Goal: Information Seeking & Learning: Learn about a topic

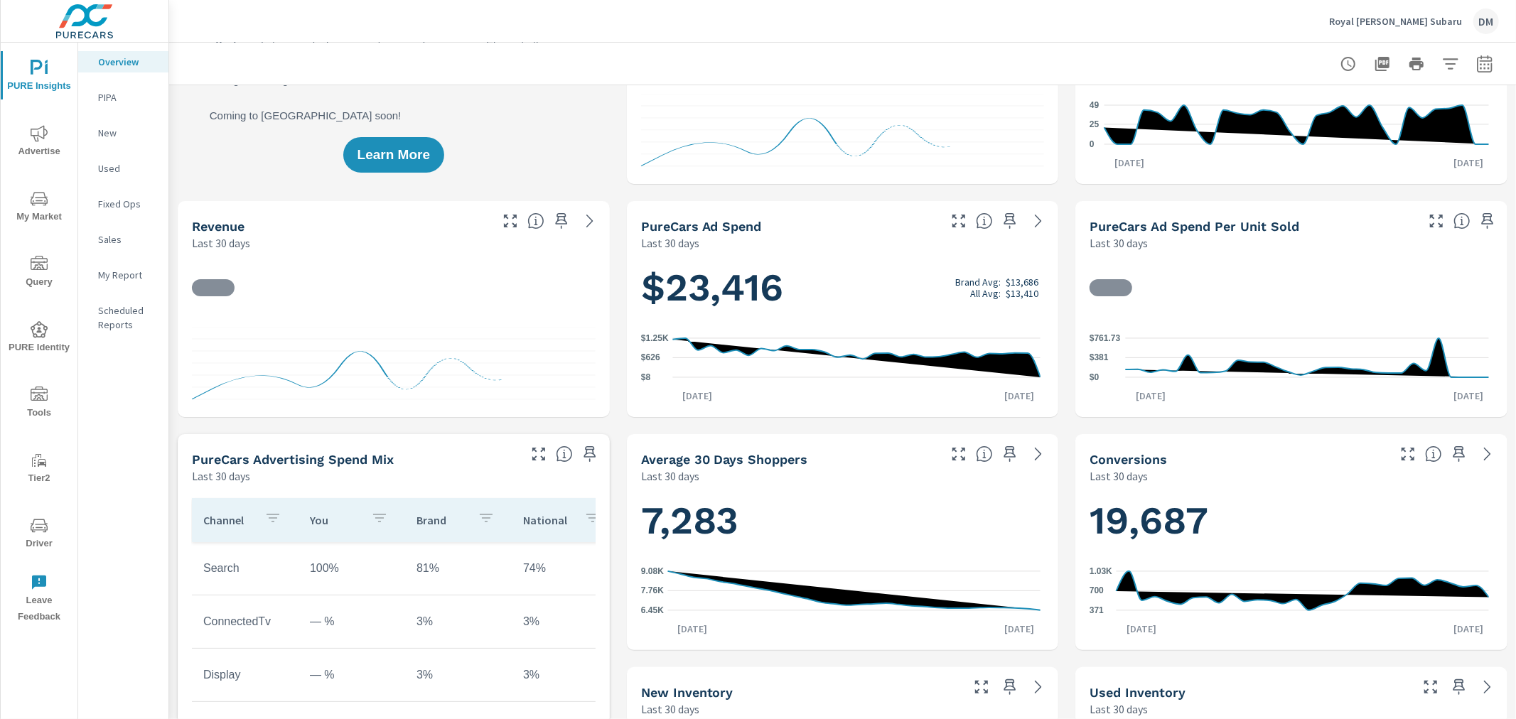
scroll to position [158, 0]
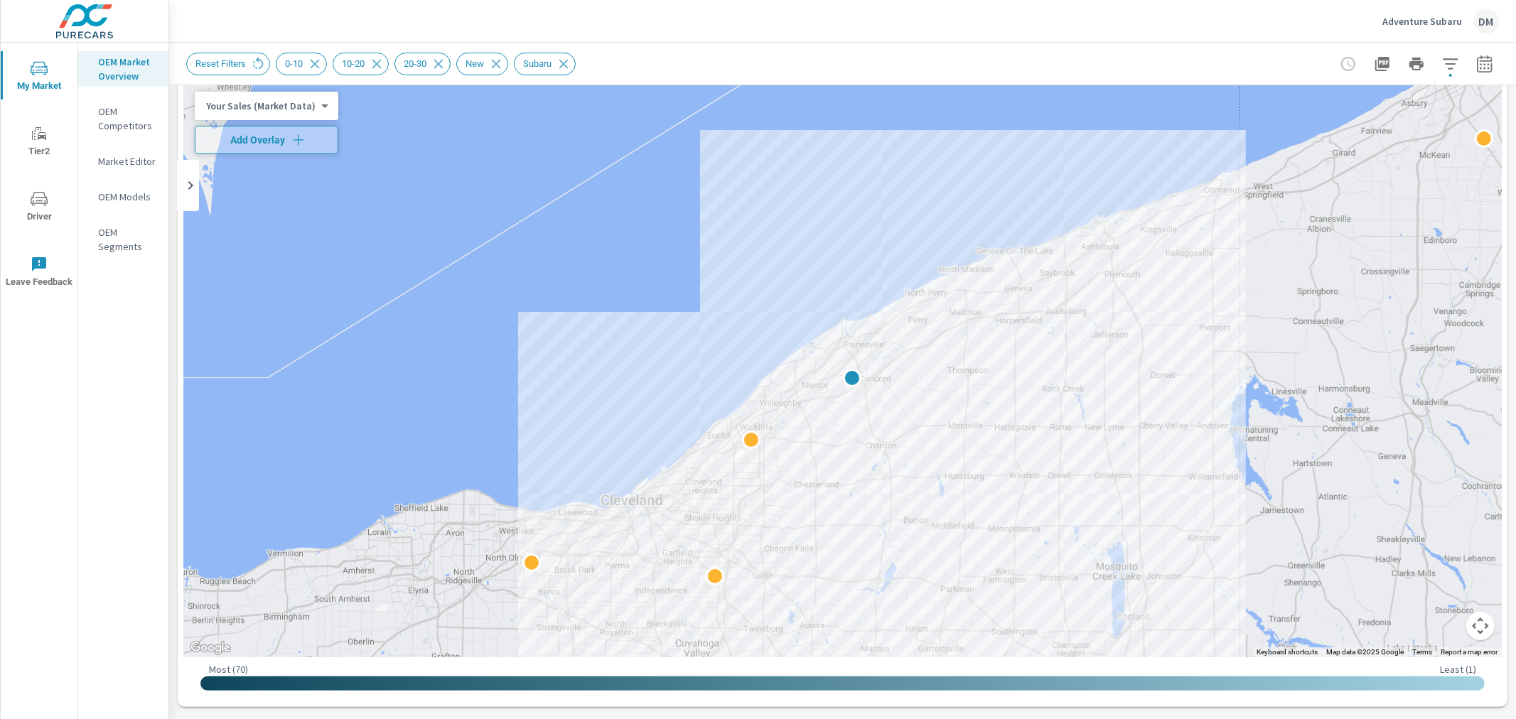
scroll to position [58, 0]
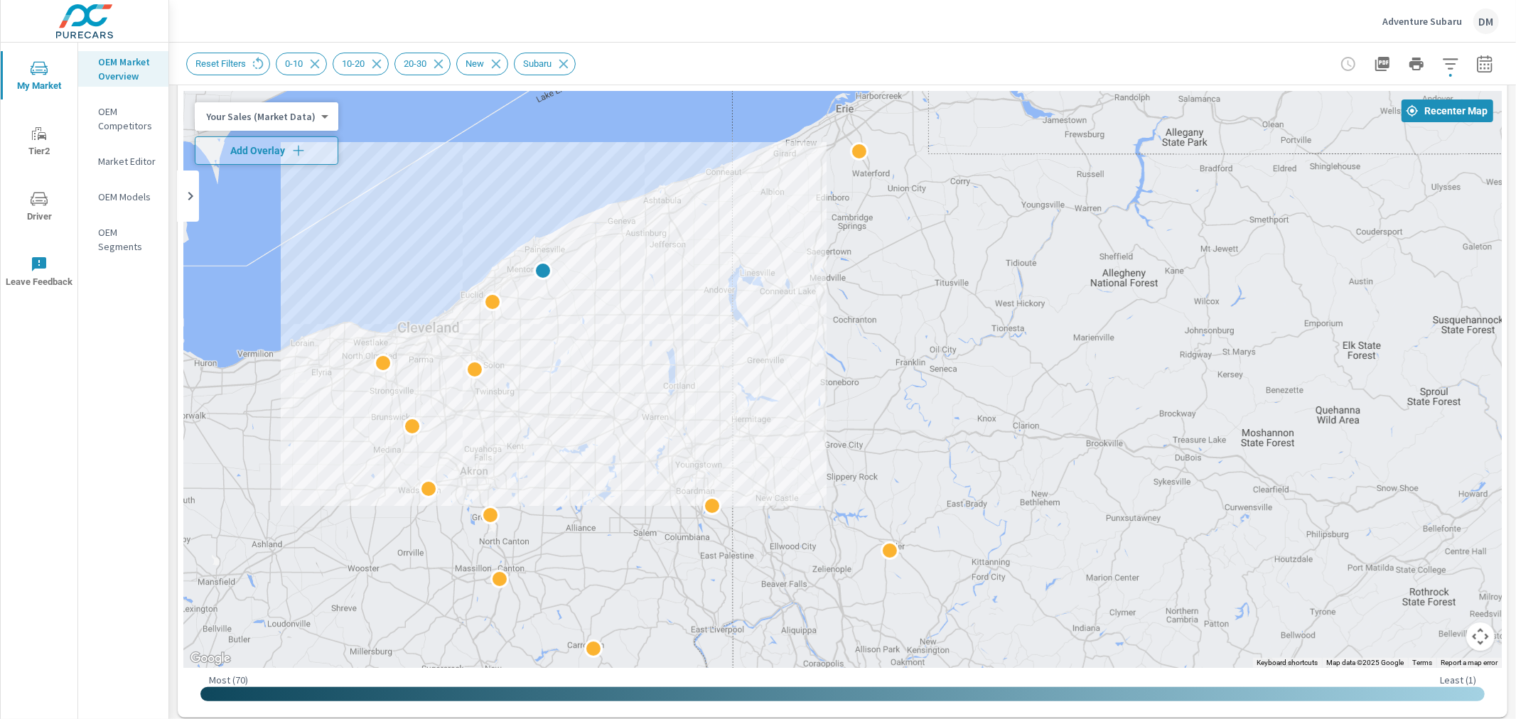
drag, startPoint x: 1394, startPoint y: 471, endPoint x: 886, endPoint y: 338, distance: 525.3
click at [886, 338] on div at bounding box center [1021, 630] width 1365 height 768
click at [279, 112] on body "My Market Tier2 Driver Leave Feedback OEM Market Overview OEM Competitors Marke…" at bounding box center [758, 359] width 1516 height 719
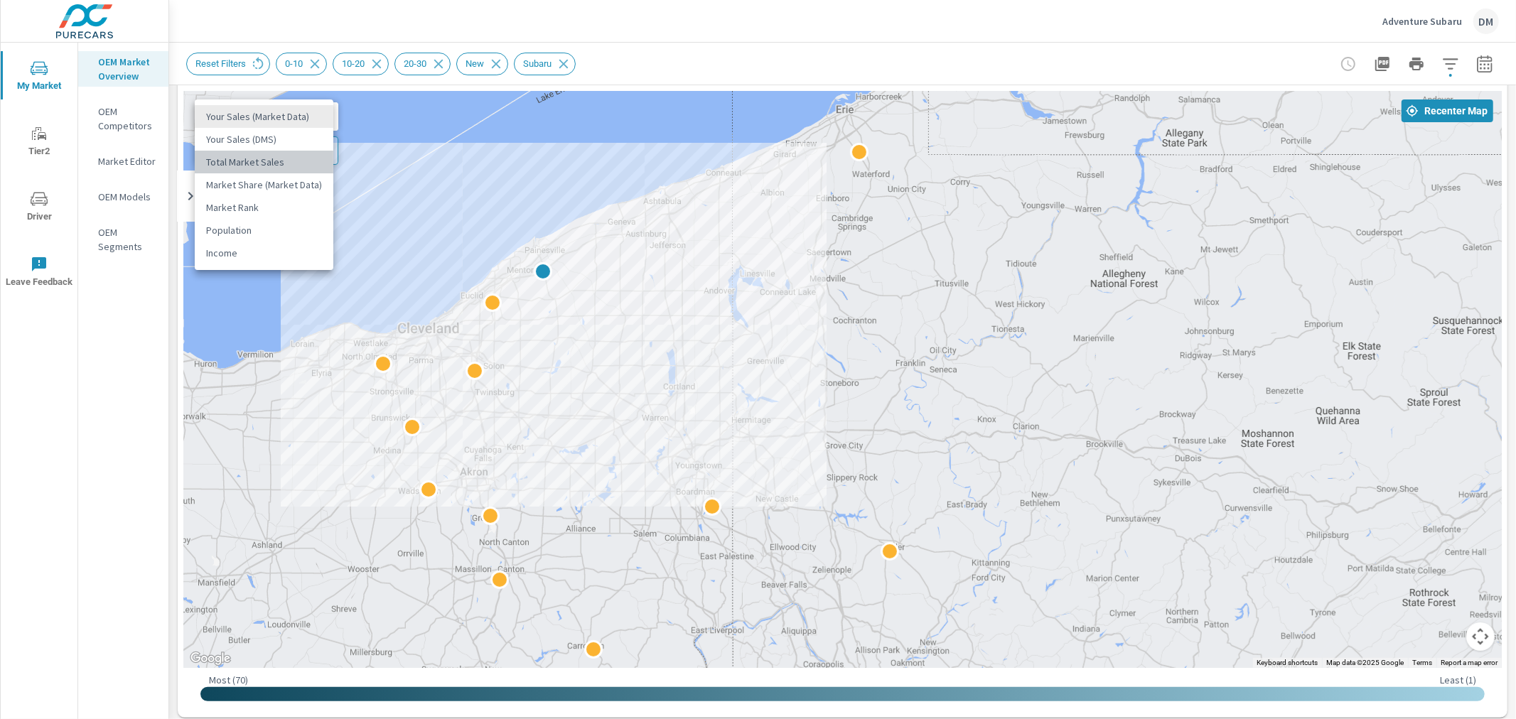
click at [272, 154] on li "Total Market Sales" at bounding box center [264, 162] width 139 height 23
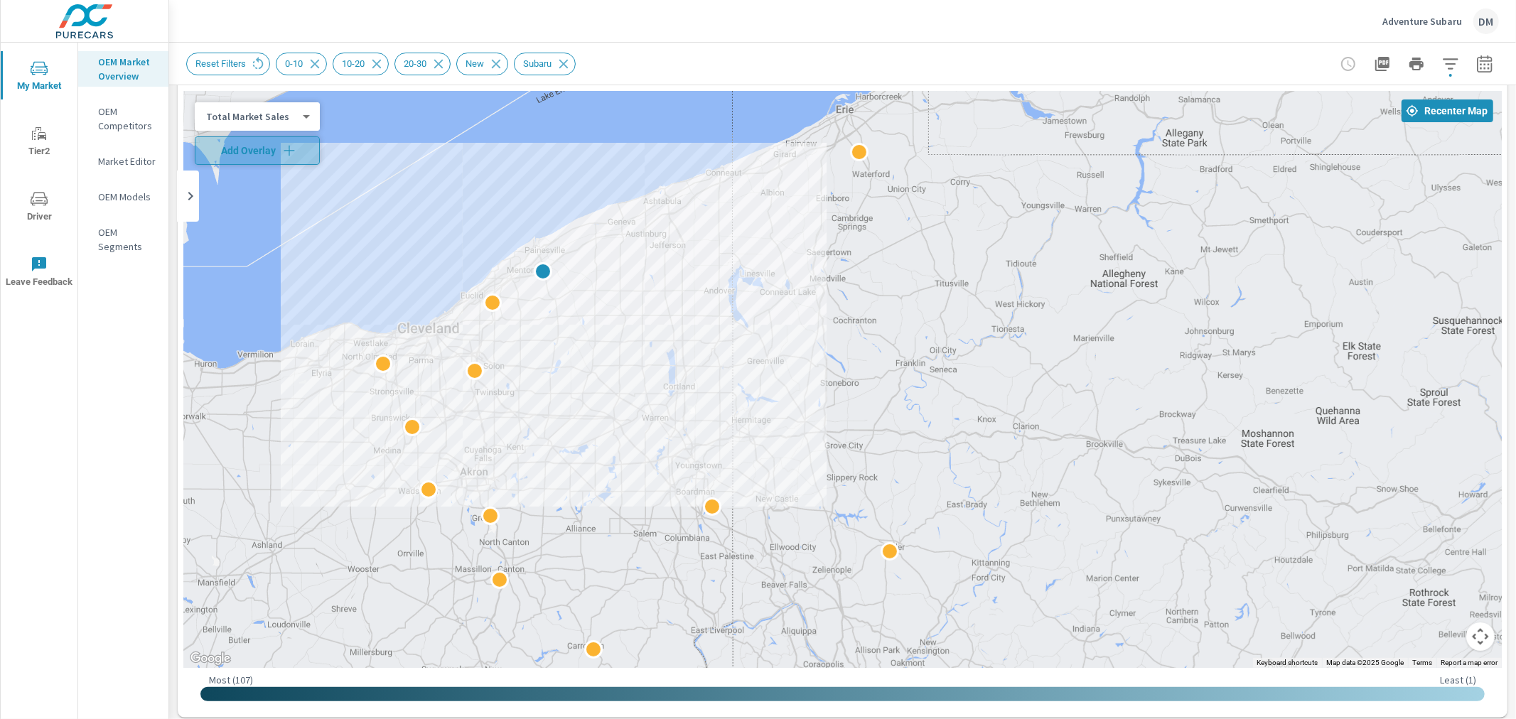
click at [272, 154] on span "Add Overlay" at bounding box center [257, 151] width 112 height 14
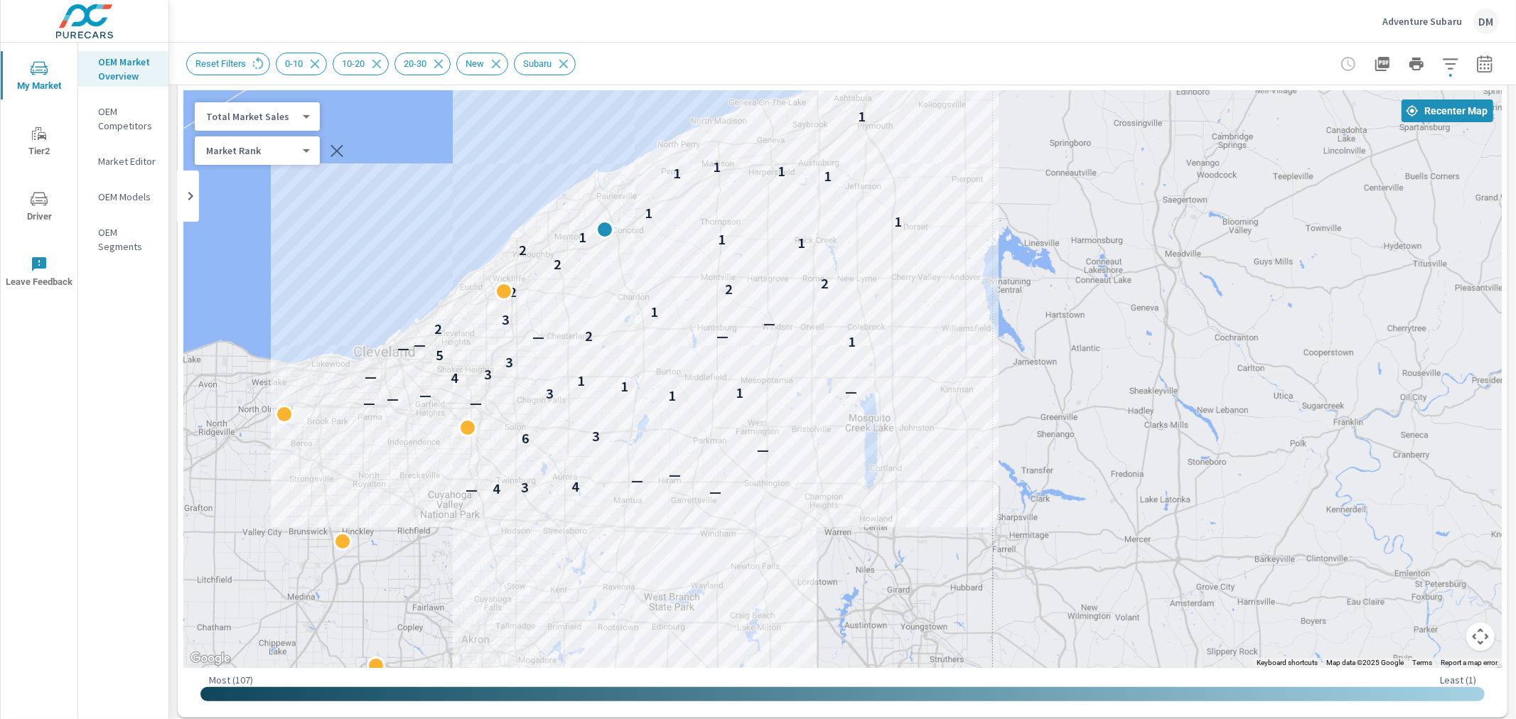
drag, startPoint x: 677, startPoint y: 420, endPoint x: 934, endPoint y: 549, distance: 288.0
click at [934, 549] on div "— — 4 3 4 — — — 6 3 — — — 1 — 3 1 — 1 1 4 — 3 3 5 — — 1 — 2 — 2 — 3 1 2 2 2 2 2…" at bounding box center [842, 379] width 1318 height 577
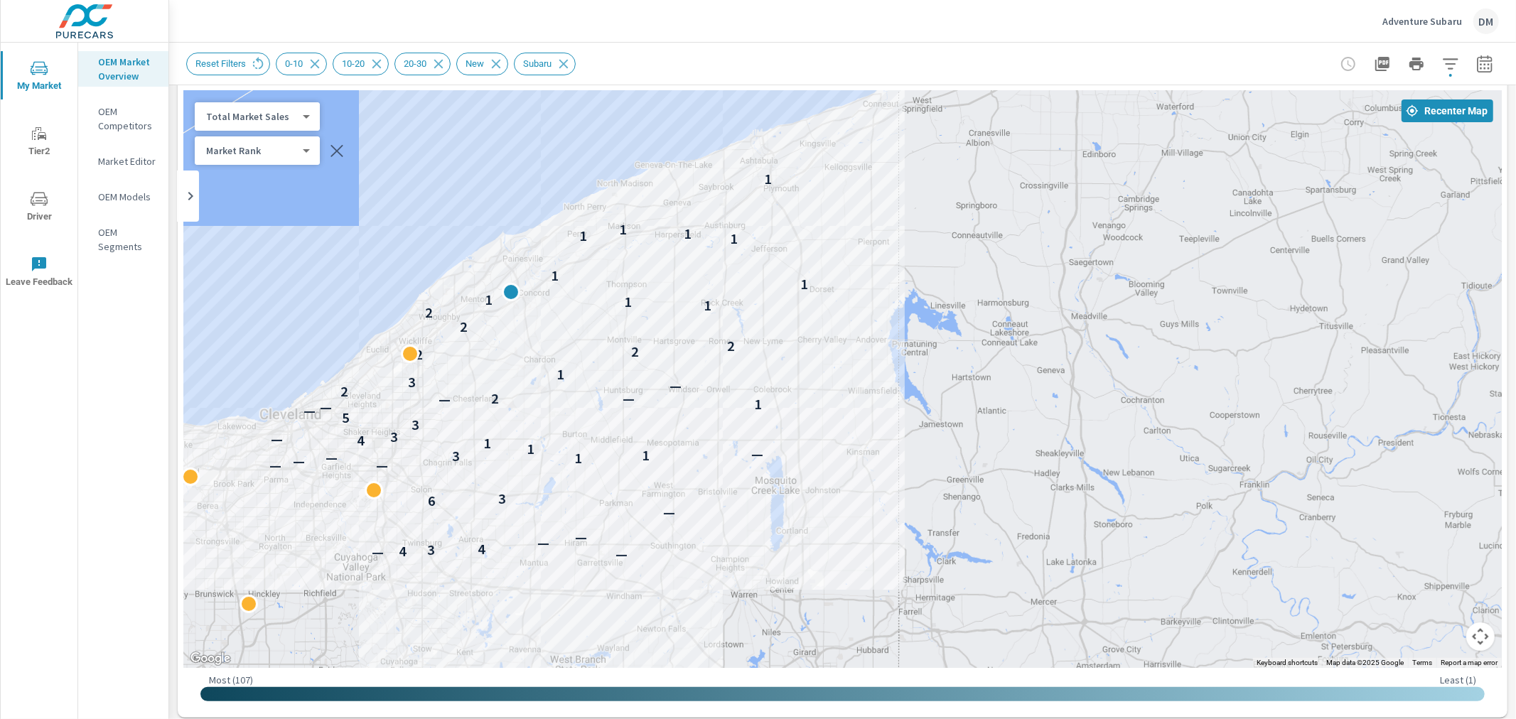
drag, startPoint x: 928, startPoint y: 542, endPoint x: 842, endPoint y: 608, distance: 108.0
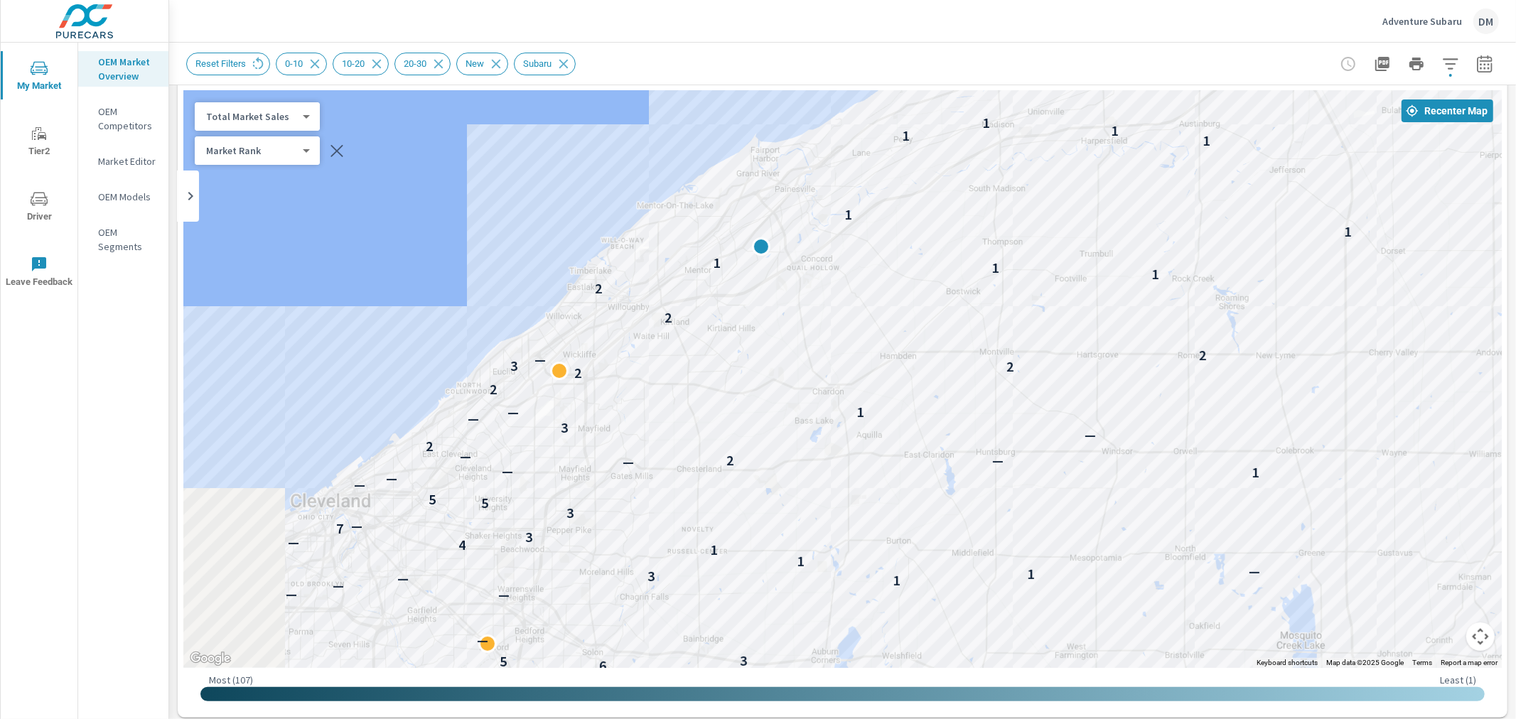
drag, startPoint x: 496, startPoint y: 372, endPoint x: 870, endPoint y: 452, distance: 382.4
click at [870, 452] on div "— — 4 3 4 — — — 6 5 3 — — — — 1 — 3 1 — 1 1 4 — 3 7 — 3 5 5 — — 1 — — 2 — — 2 —…" at bounding box center [842, 379] width 1318 height 577
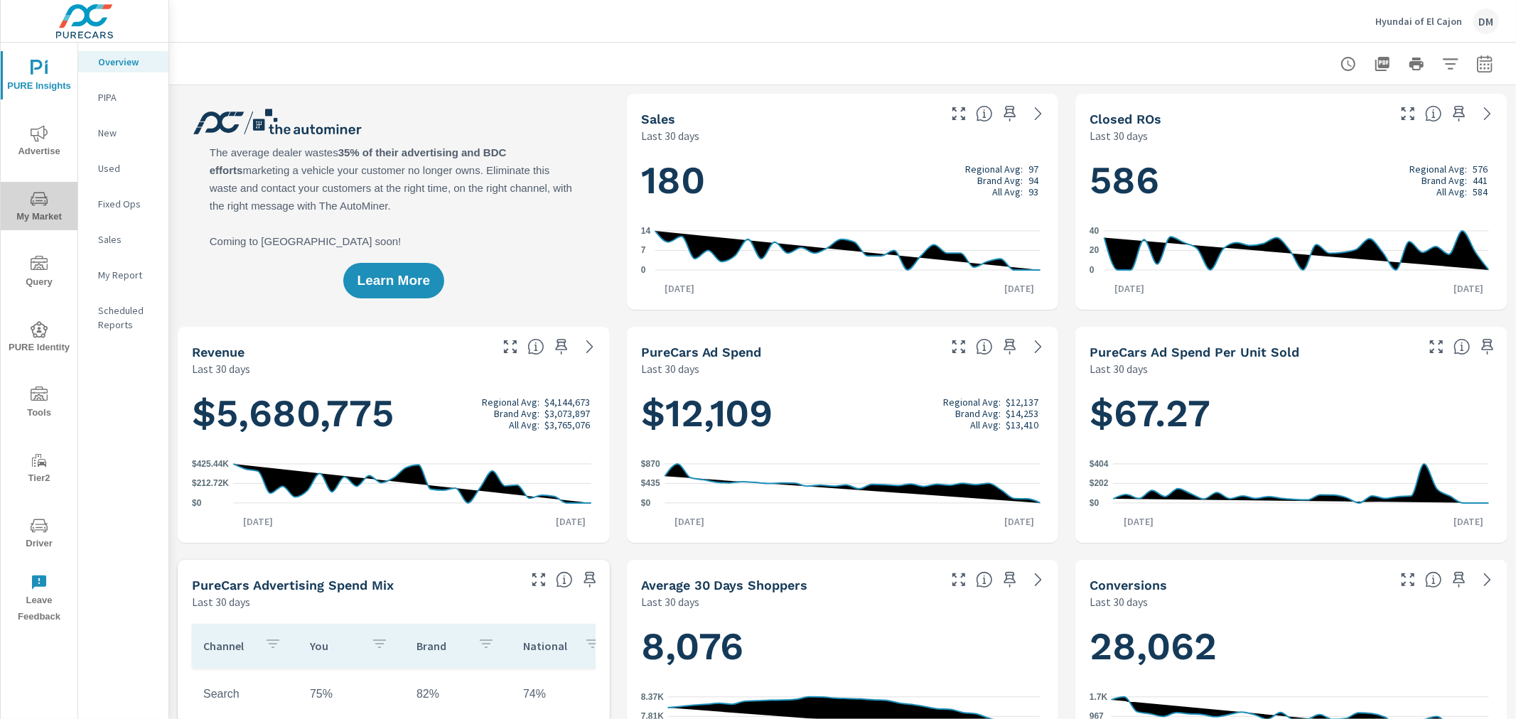
click at [40, 206] on icon "nav menu" at bounding box center [39, 198] width 17 height 17
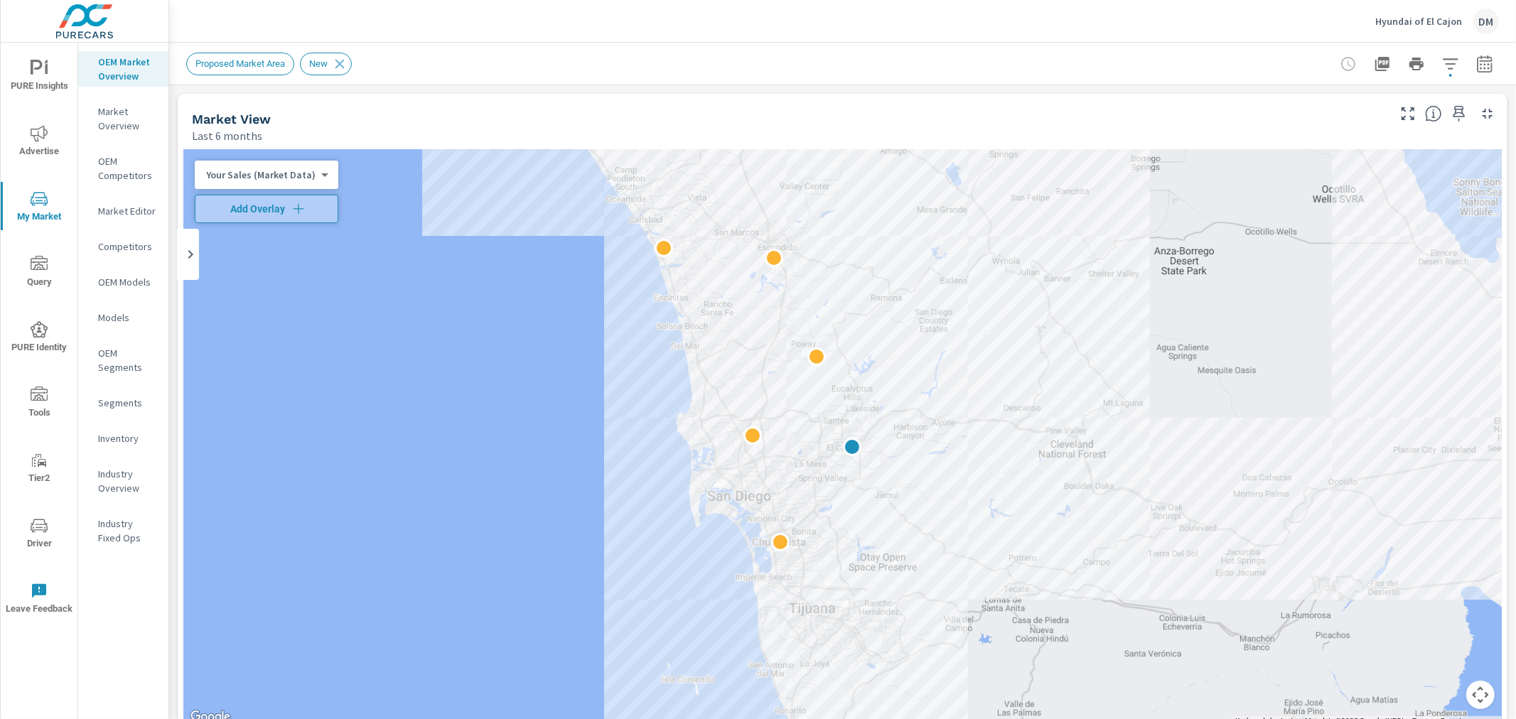
click at [44, 80] on span "PURE Insights" at bounding box center [39, 77] width 68 height 35
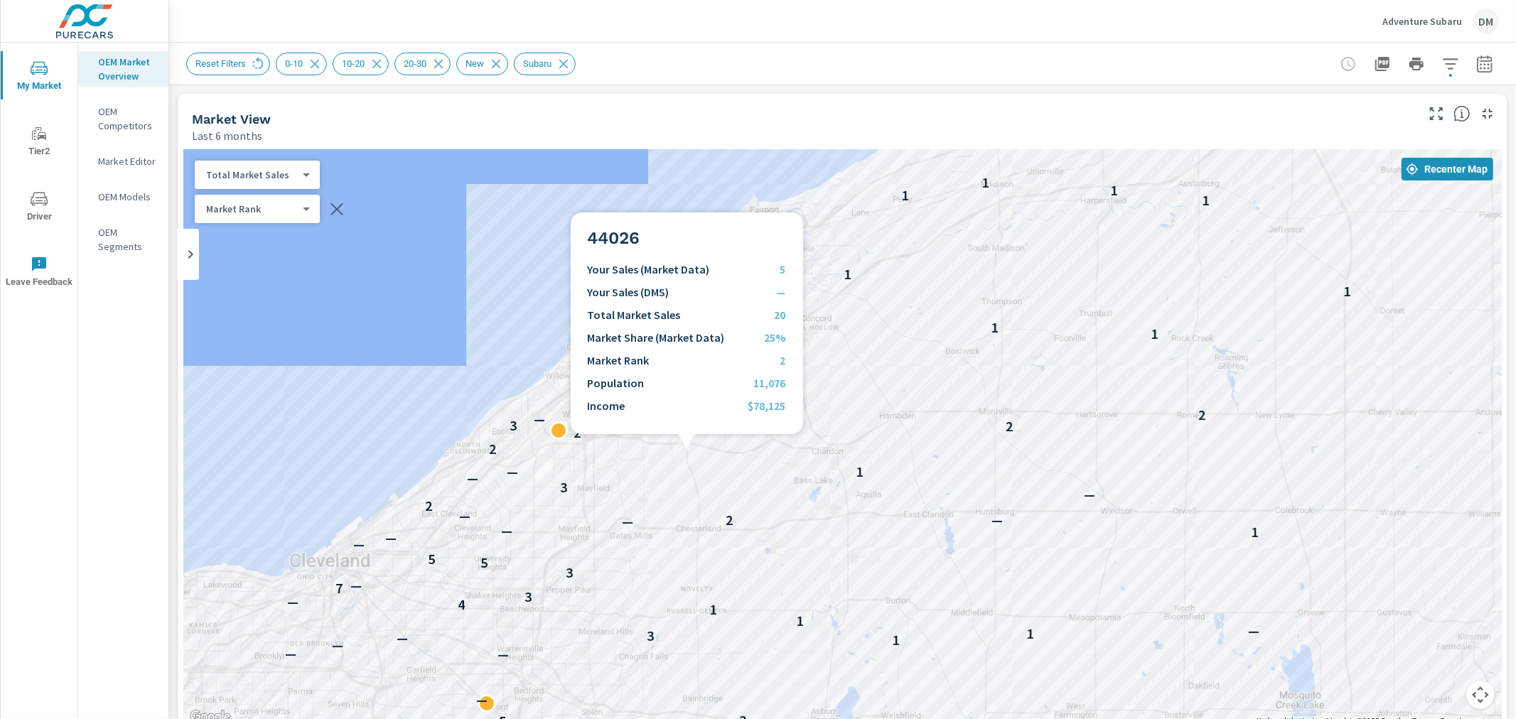
scroll to position [58, 0]
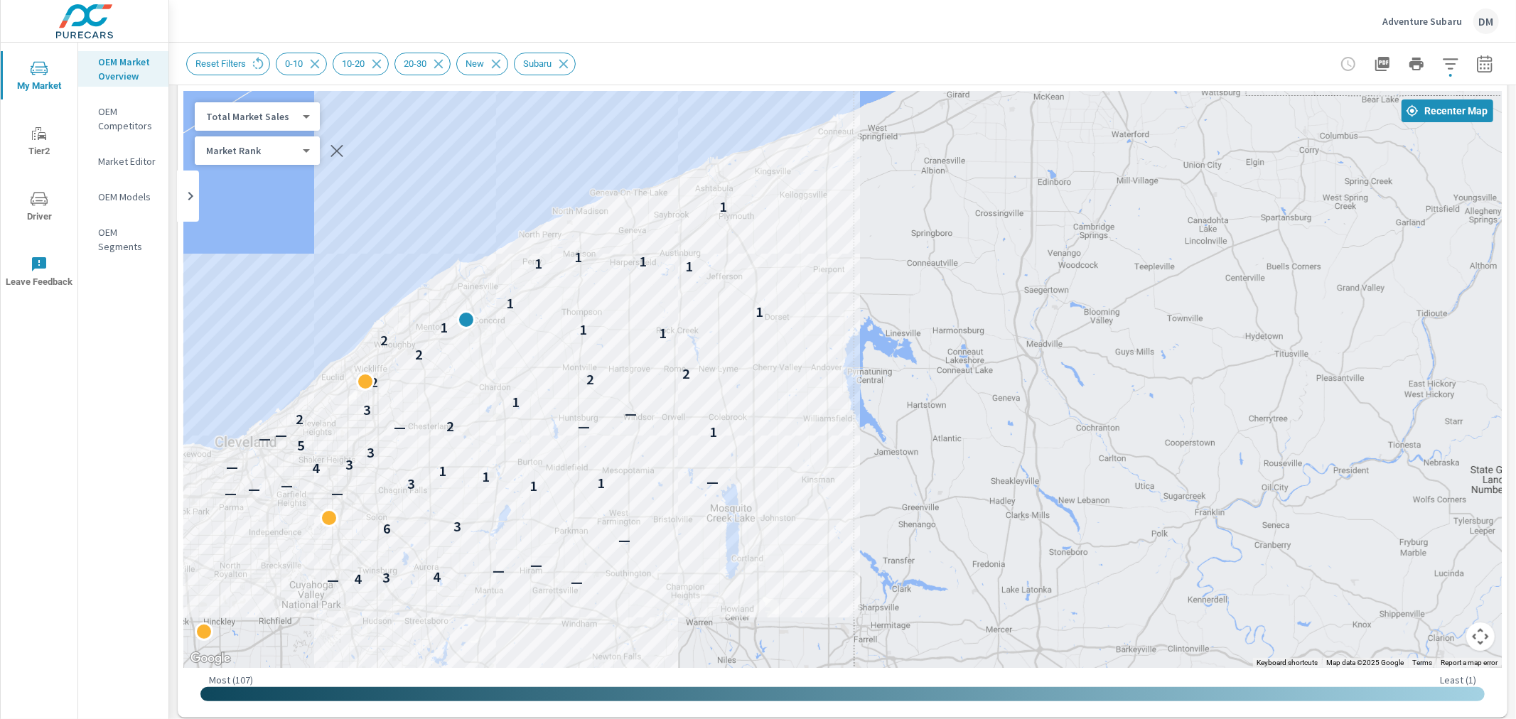
drag, startPoint x: 1311, startPoint y: 436, endPoint x: 718, endPoint y: 438, distance: 593.5
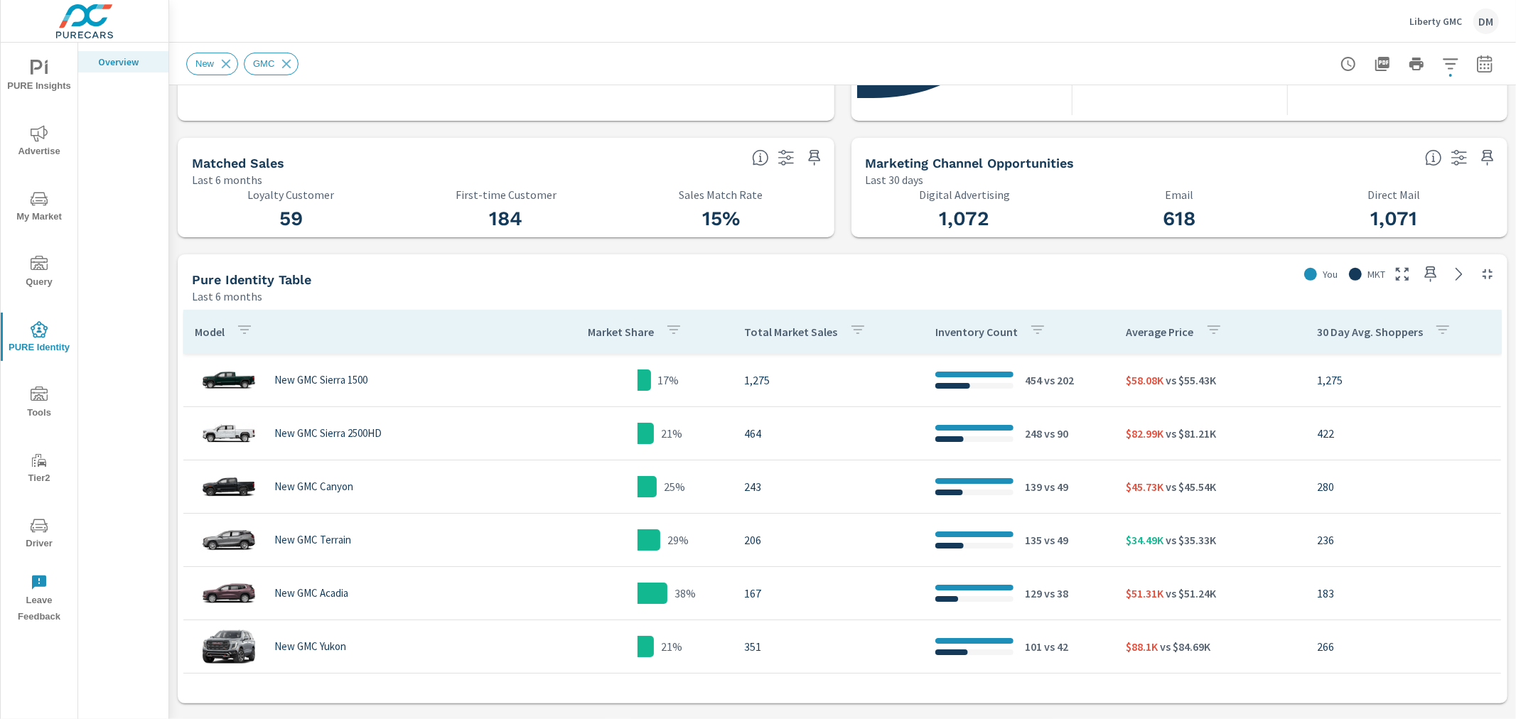
scroll to position [473, 0]
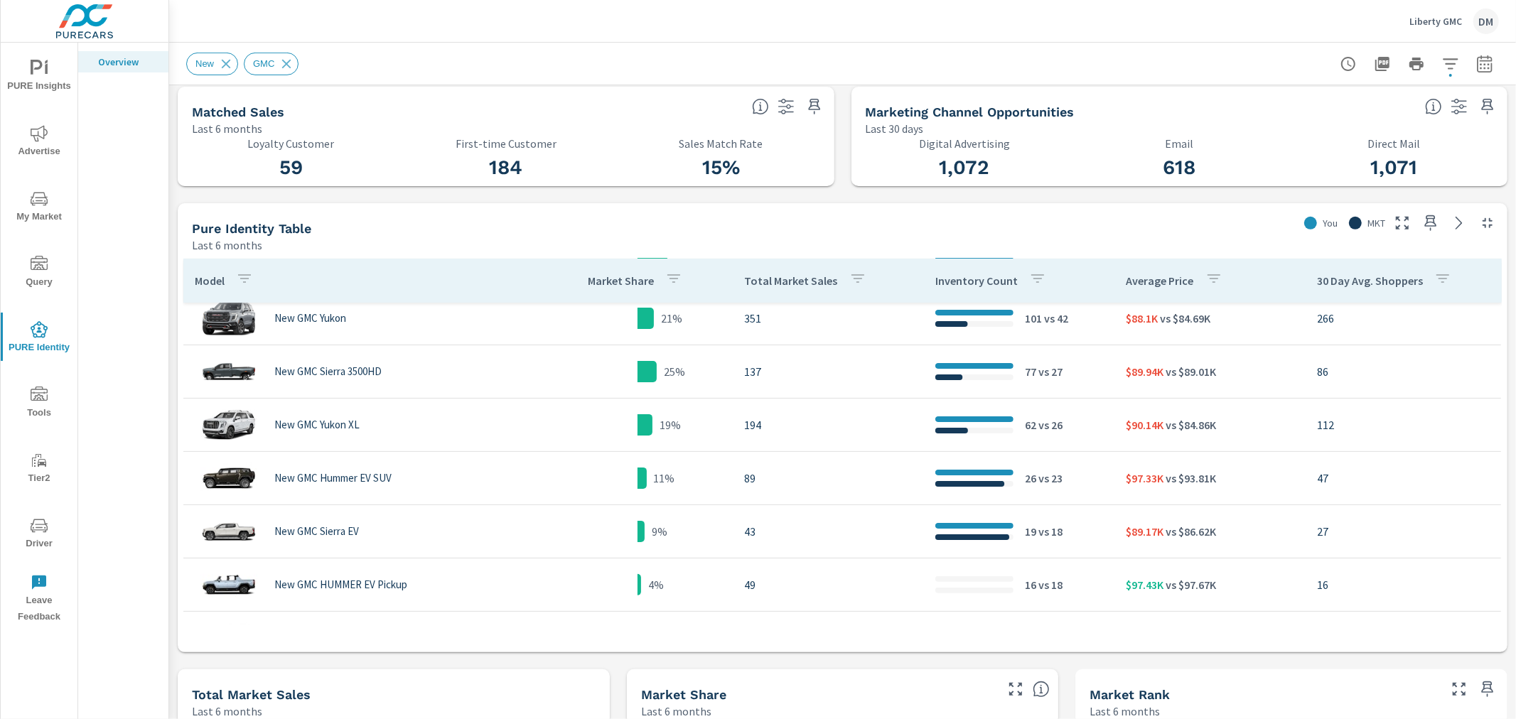
scroll to position [316, 0]
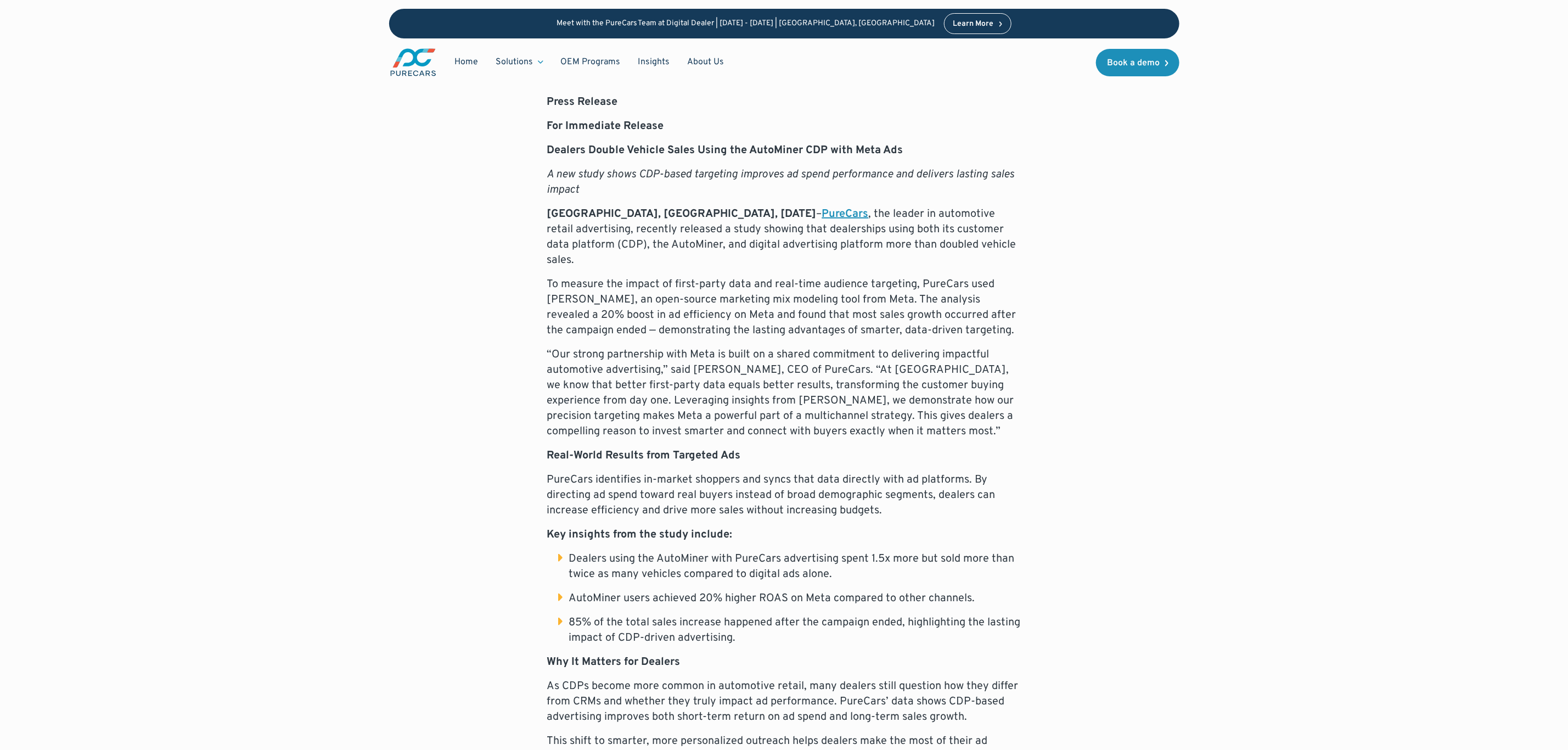
scroll to position [659, 0]
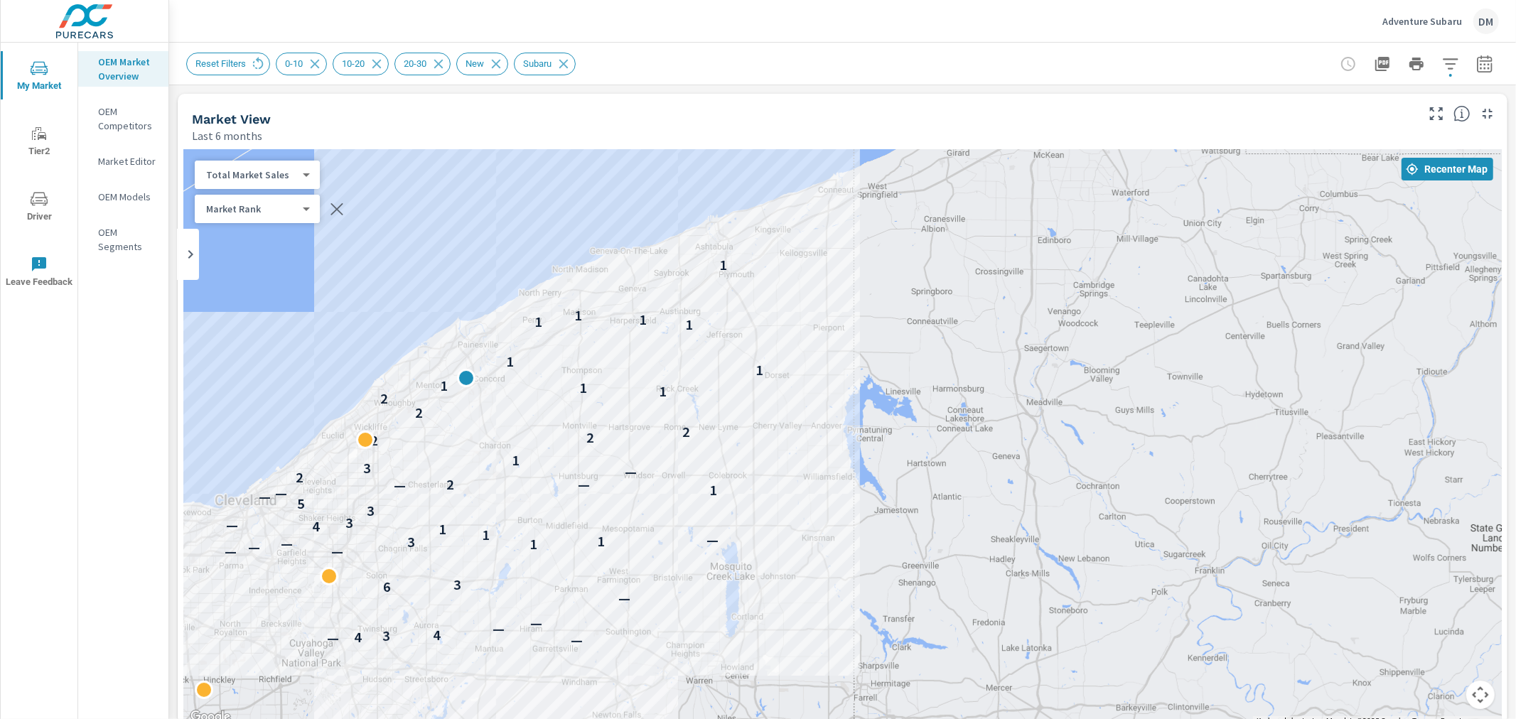
scroll to position [58, 0]
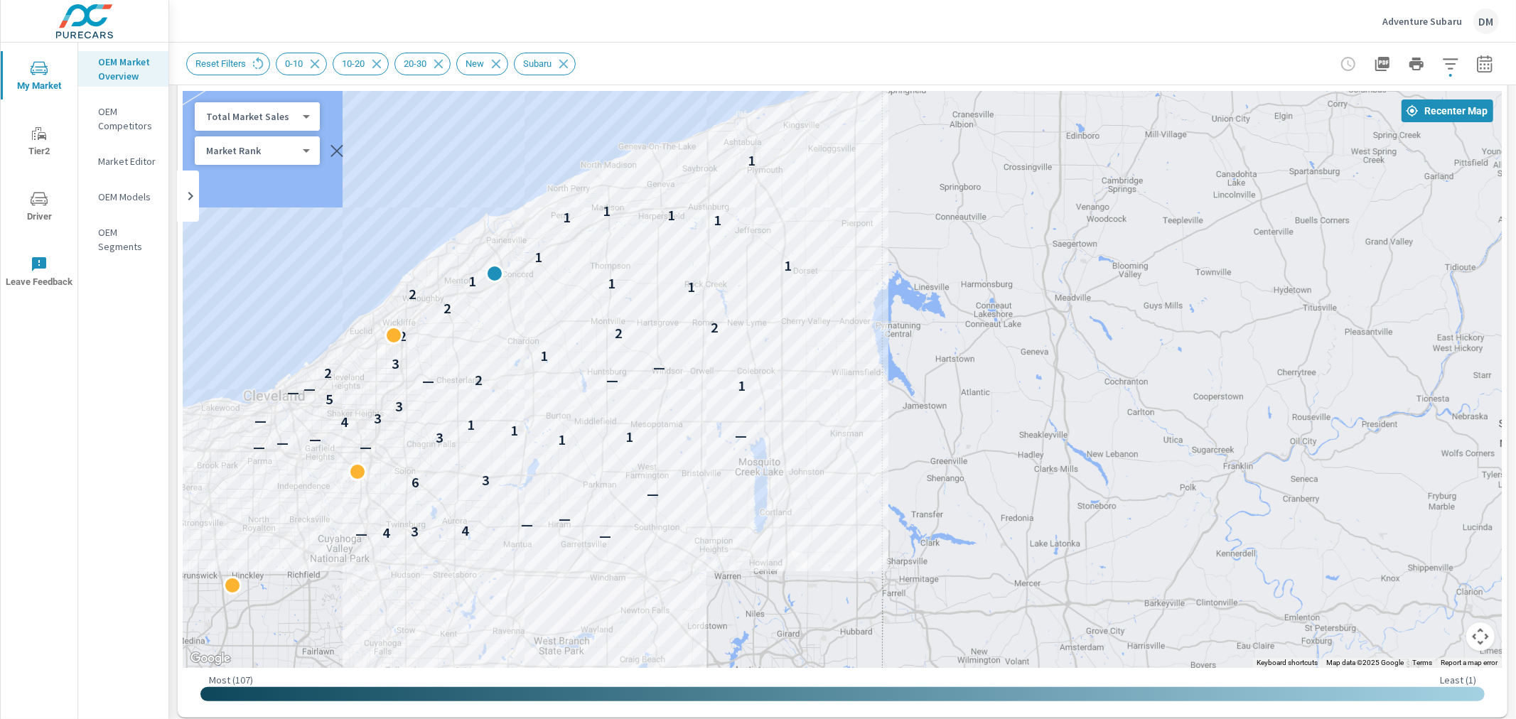
drag, startPoint x: 861, startPoint y: 320, endPoint x: 891, endPoint y: 271, distance: 57.0
click at [891, 271] on div "— — 4 3 4 — — — 6 3 — — — 1 — 3 1 — 1 1 4 — 3 3 5 — — 1 — 2 — 2 — 3 1 2 2 2 2 2…" at bounding box center [842, 379] width 1318 height 577
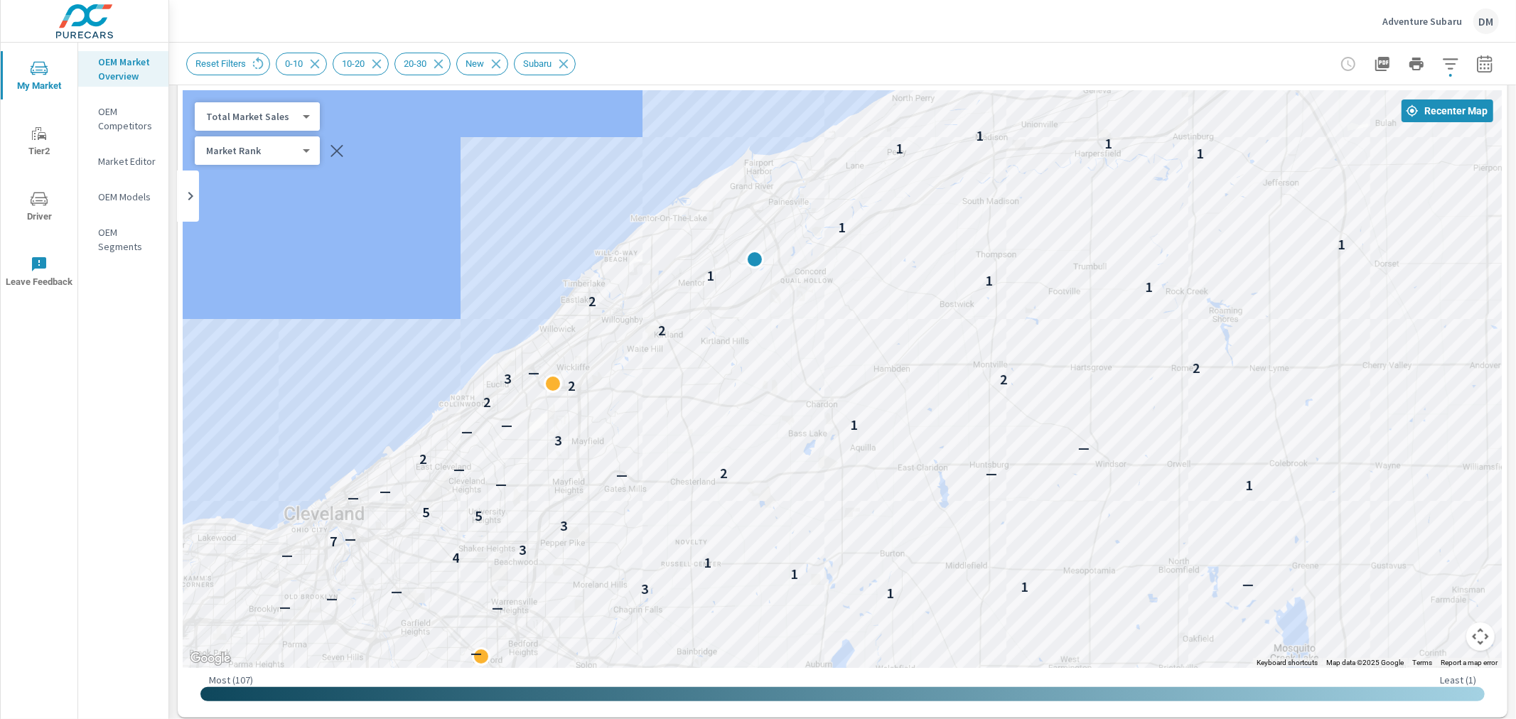
drag, startPoint x: 596, startPoint y: 392, endPoint x: 1132, endPoint y: 574, distance: 566.4
click at [1130, 577] on div "— — 4 3 4 — — — 6 5 3 — — — — 1 — 3 1 — 1 1 4 — 3 7 — 3 5 5 — — 1 — — 2 — — 2 —…" at bounding box center [842, 379] width 1318 height 577
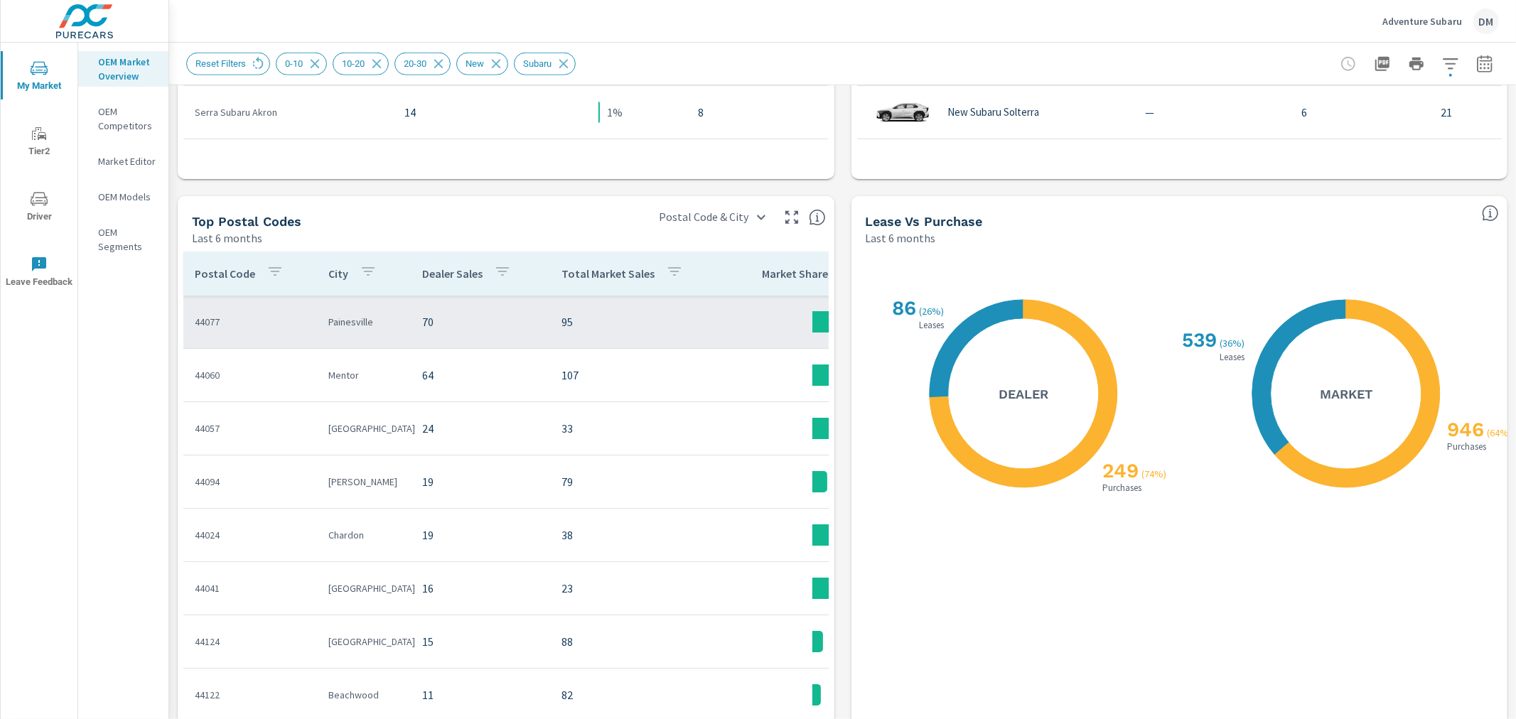
scroll to position [1177, 0]
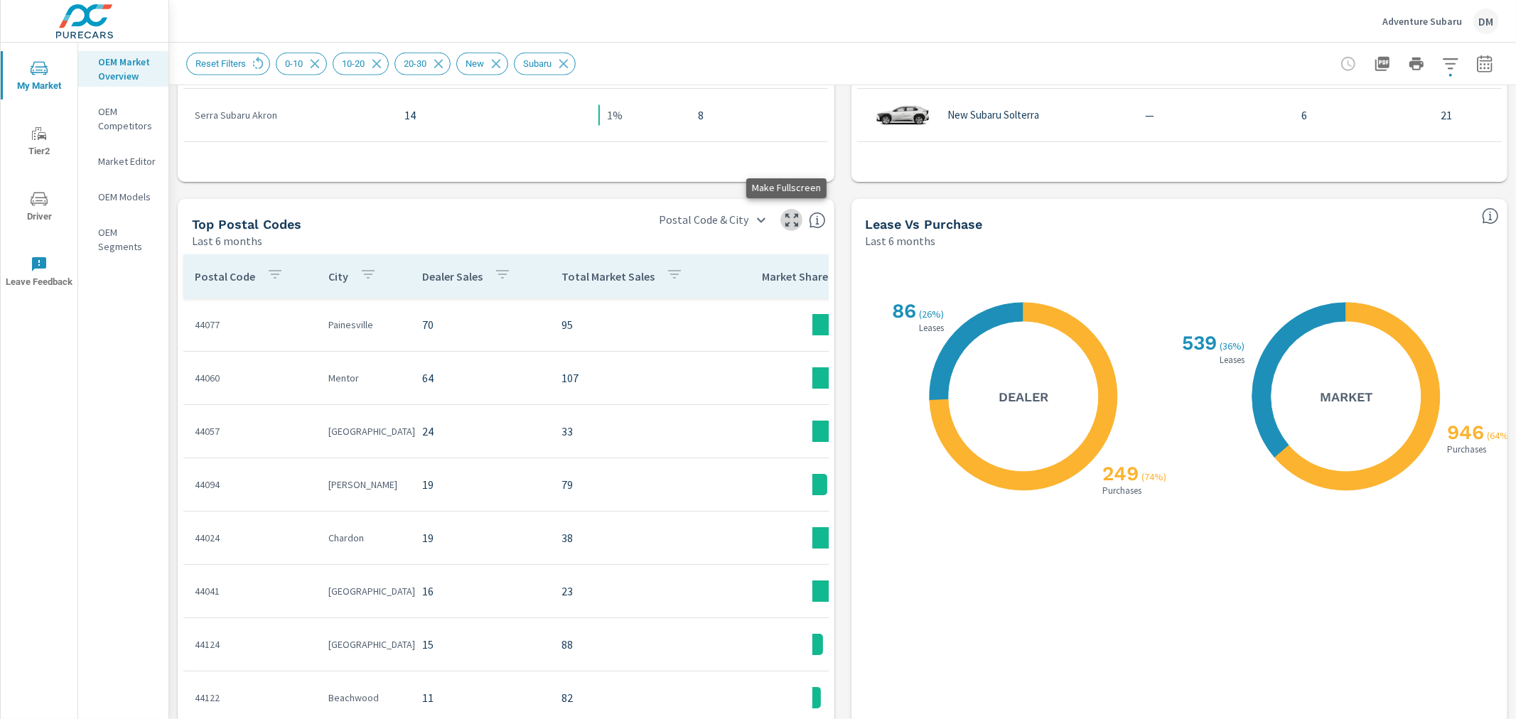
click at [783, 220] on icon "button" at bounding box center [791, 220] width 17 height 17
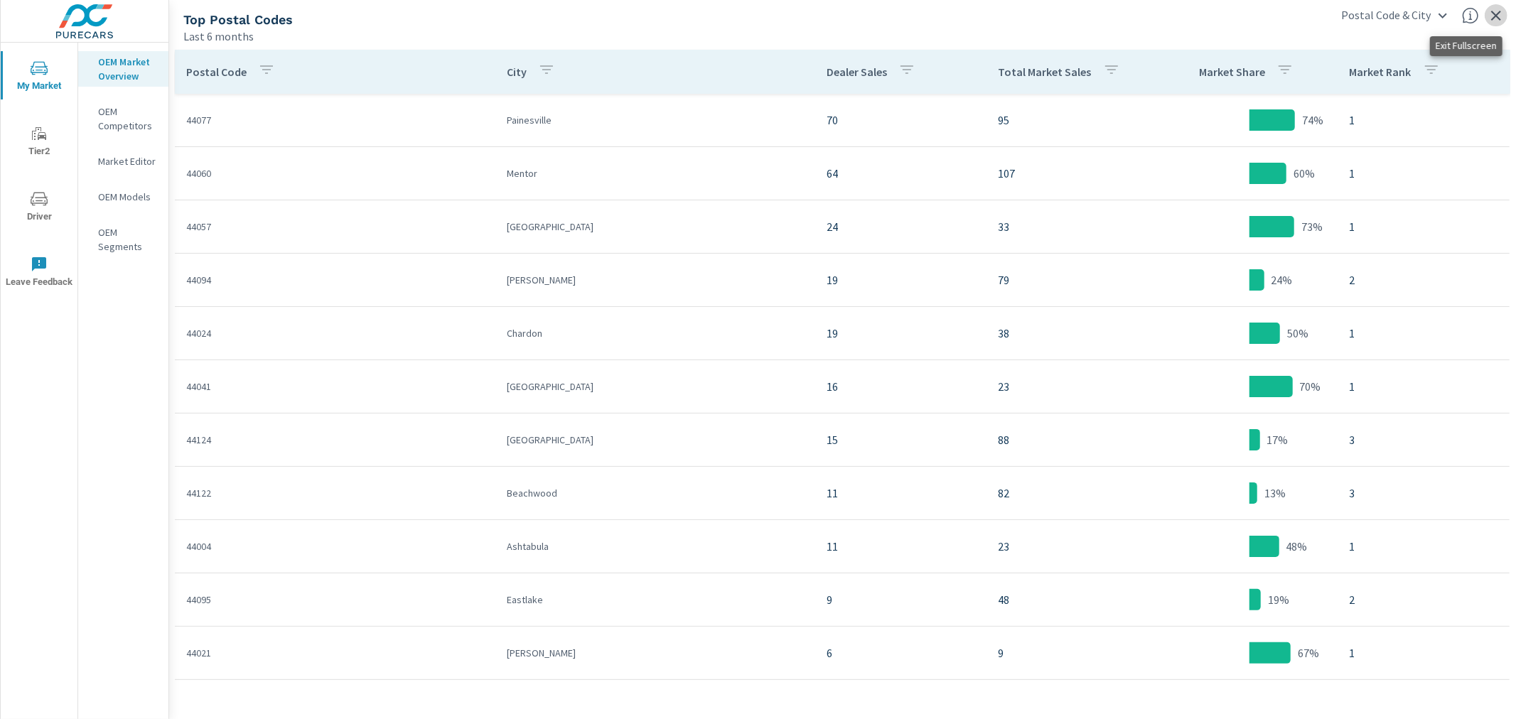
click at [1498, 15] on icon "button" at bounding box center [1496, 15] width 17 height 17
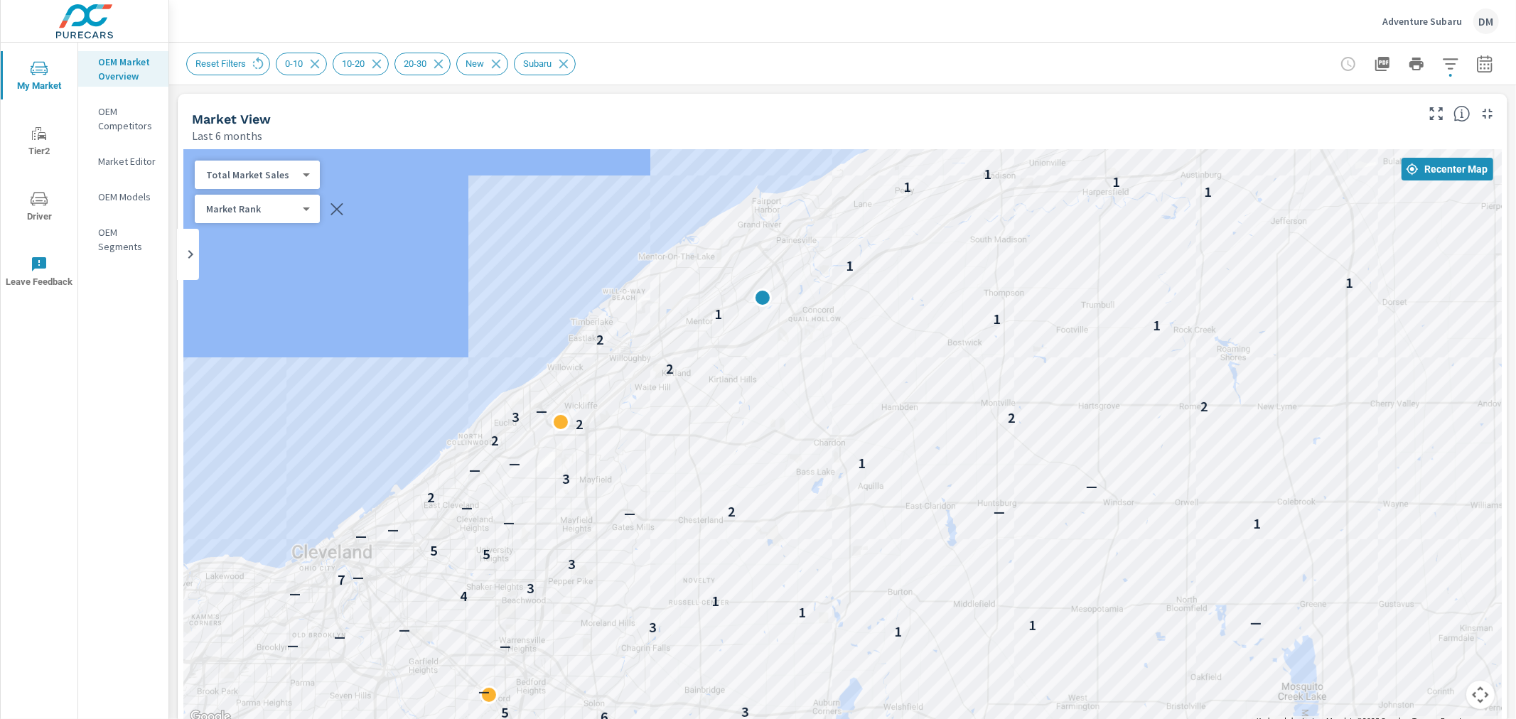
drag, startPoint x: 701, startPoint y: 618, endPoint x: 709, endPoint y: 598, distance: 22.0
click at [712, 598] on p "1" at bounding box center [715, 601] width 7 height 17
click at [1477, 70] on icon "button" at bounding box center [1484, 63] width 17 height 17
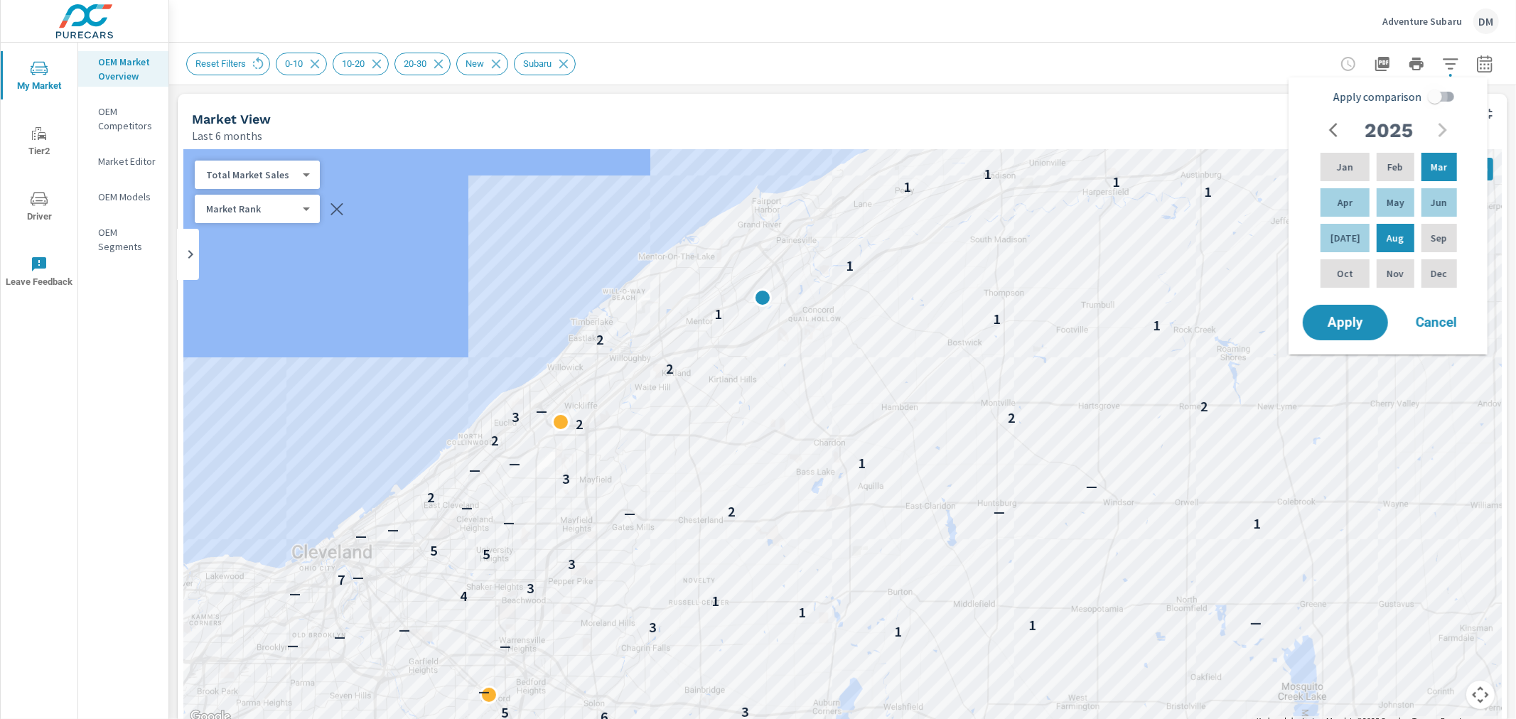
click at [1447, 94] on input "Apply comparison" at bounding box center [1434, 96] width 81 height 27
checkbox input "true"
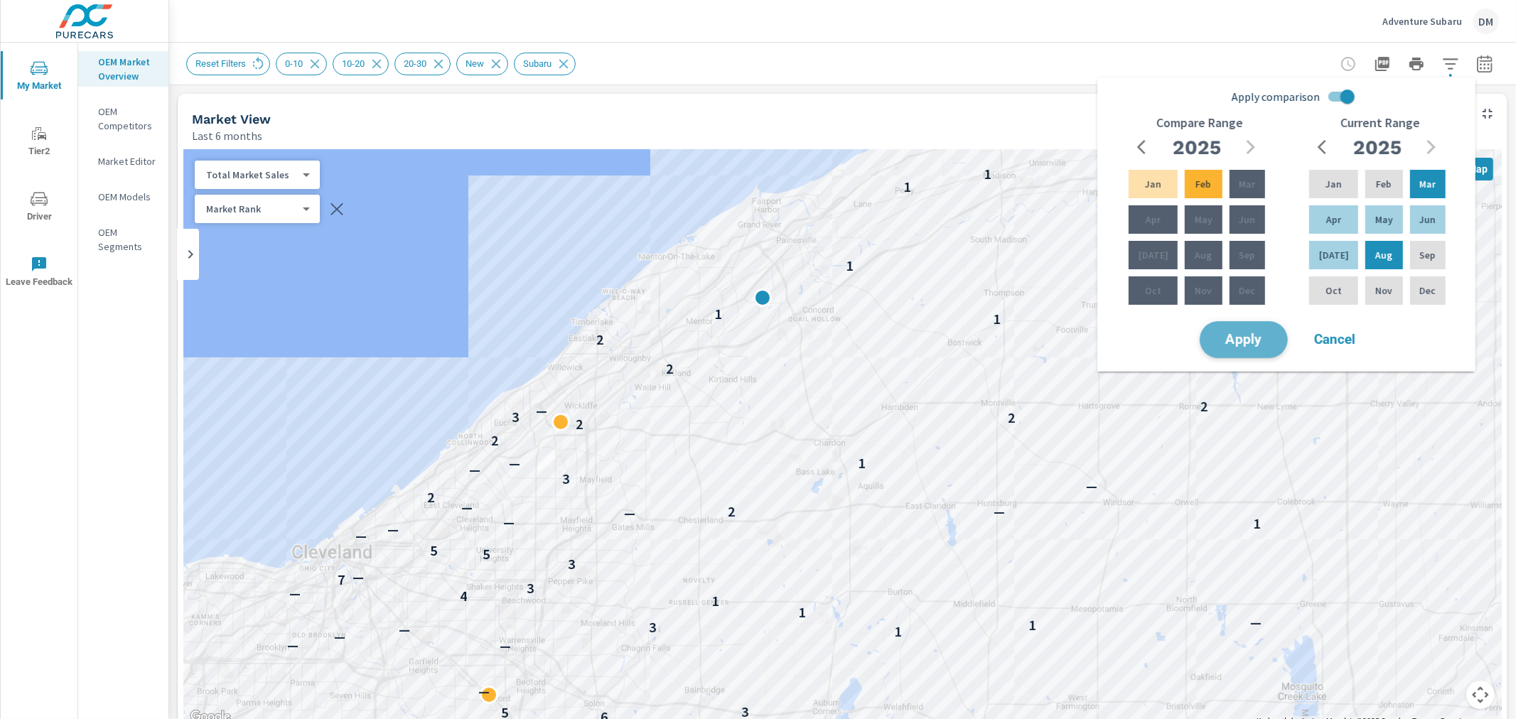
click at [1242, 345] on span "Apply" at bounding box center [1244, 340] width 58 height 14
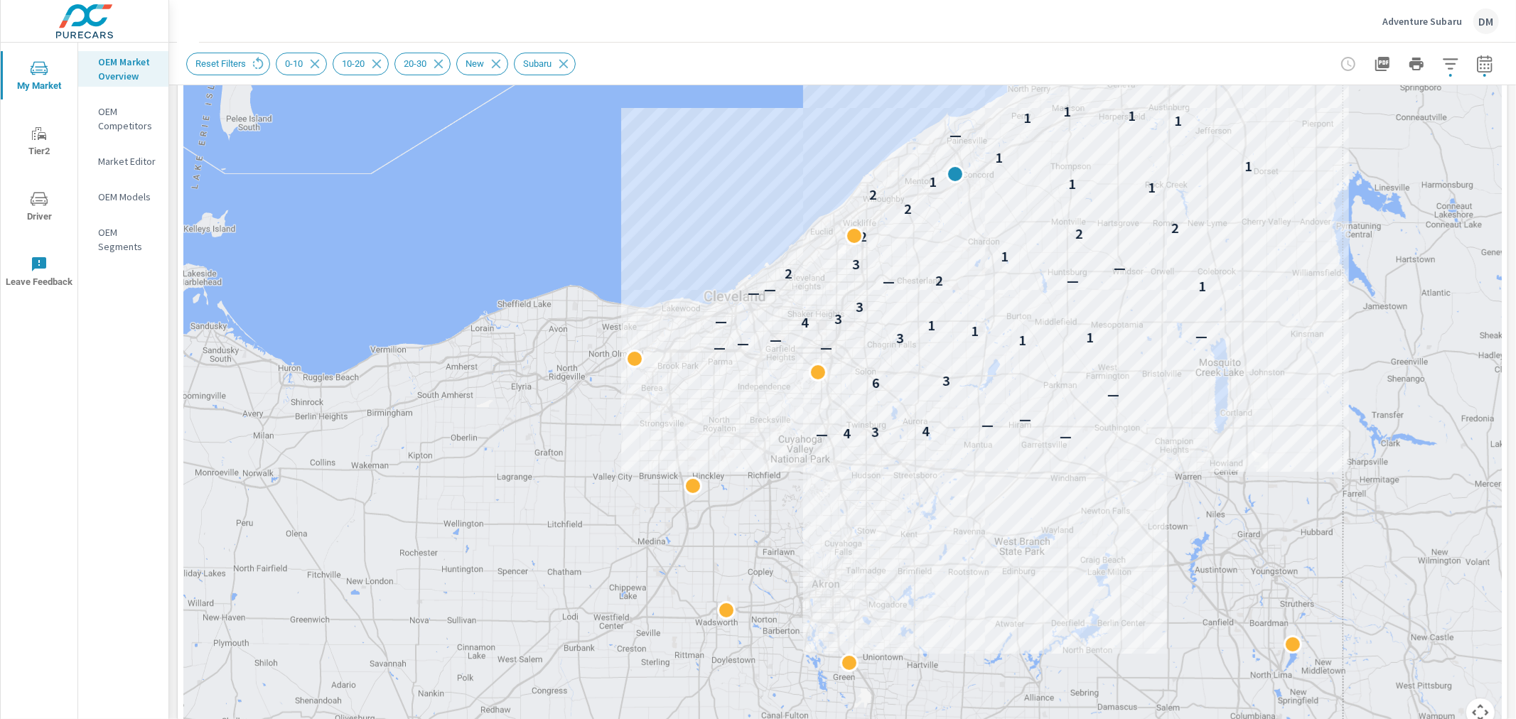
scroll to position [147, 0]
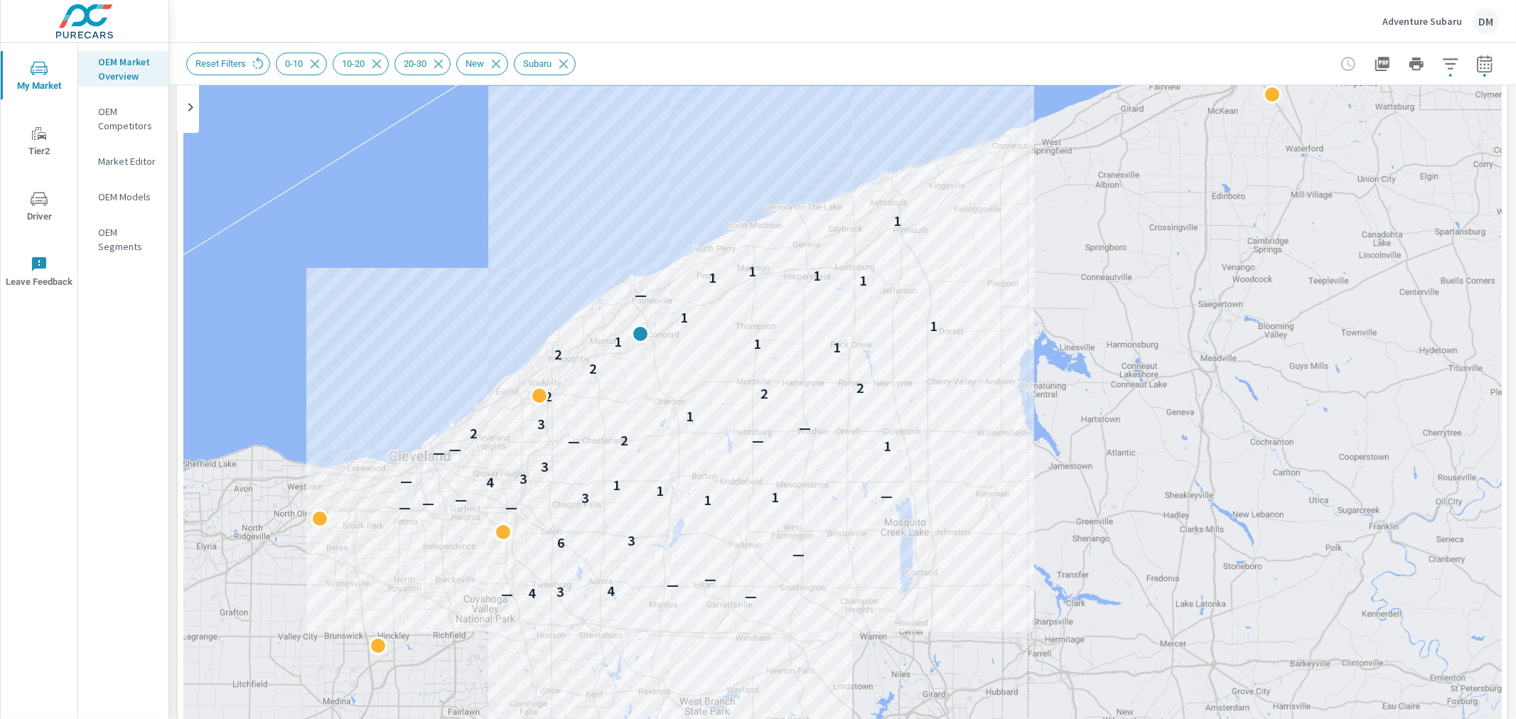
drag, startPoint x: 1331, startPoint y: 289, endPoint x: 1014, endPoint y: 402, distance: 335.9
click at [1014, 402] on div "— — 4 3 4 — — — 6 3 — — — 1 — 3 1 — 1 1 4 — 3 3 — — 1 — 2 — 2 — 3 1 2 2 2 2 2 1…" at bounding box center [842, 397] width 1318 height 790
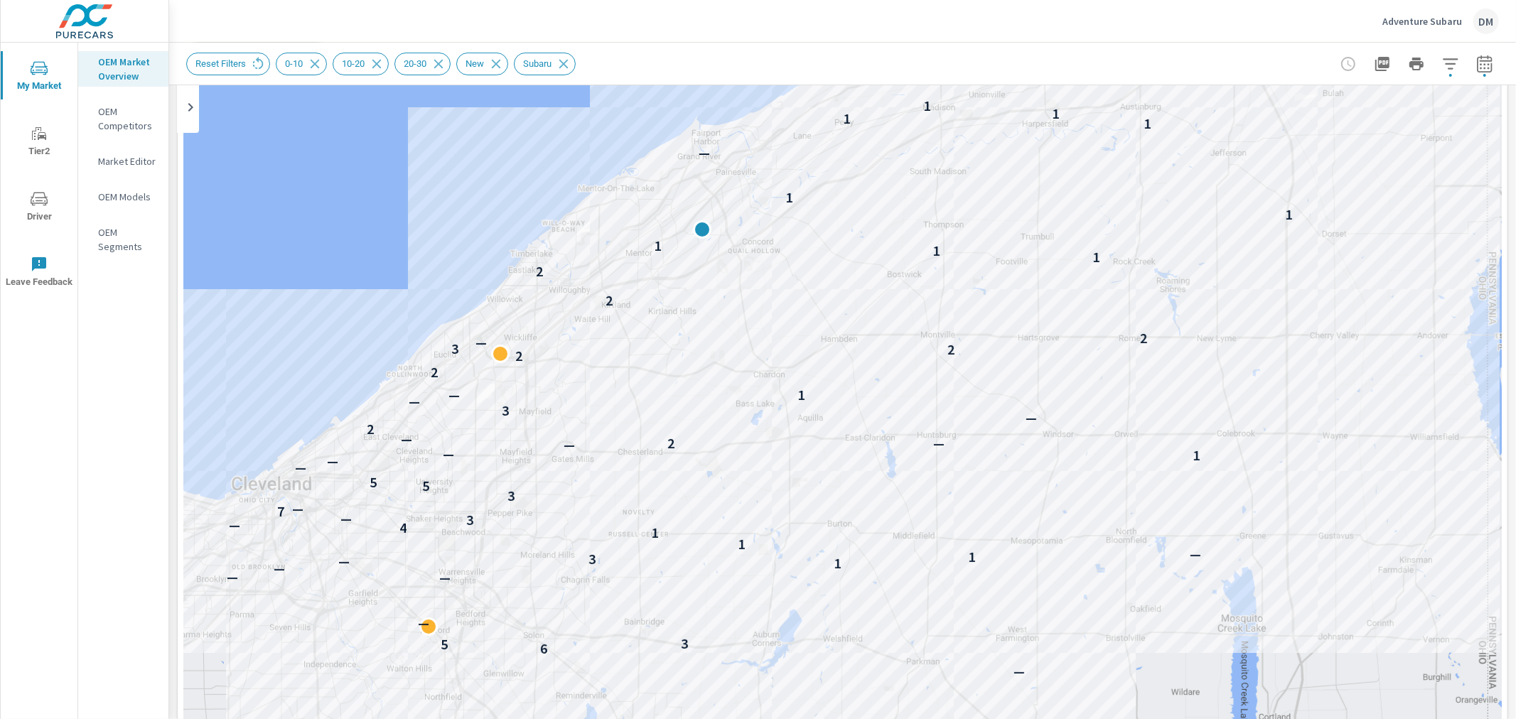
drag, startPoint x: 934, startPoint y: 380, endPoint x: 1394, endPoint y: 345, distance: 461.2
click at [1394, 345] on div "— — 4 3 4 — — — 6 5 3 — — — — 1 — 3 1 — 1 1 4 — 3 — 7 — 3 5 5 — — 1 — — 2 — — 2…" at bounding box center [842, 397] width 1318 height 790
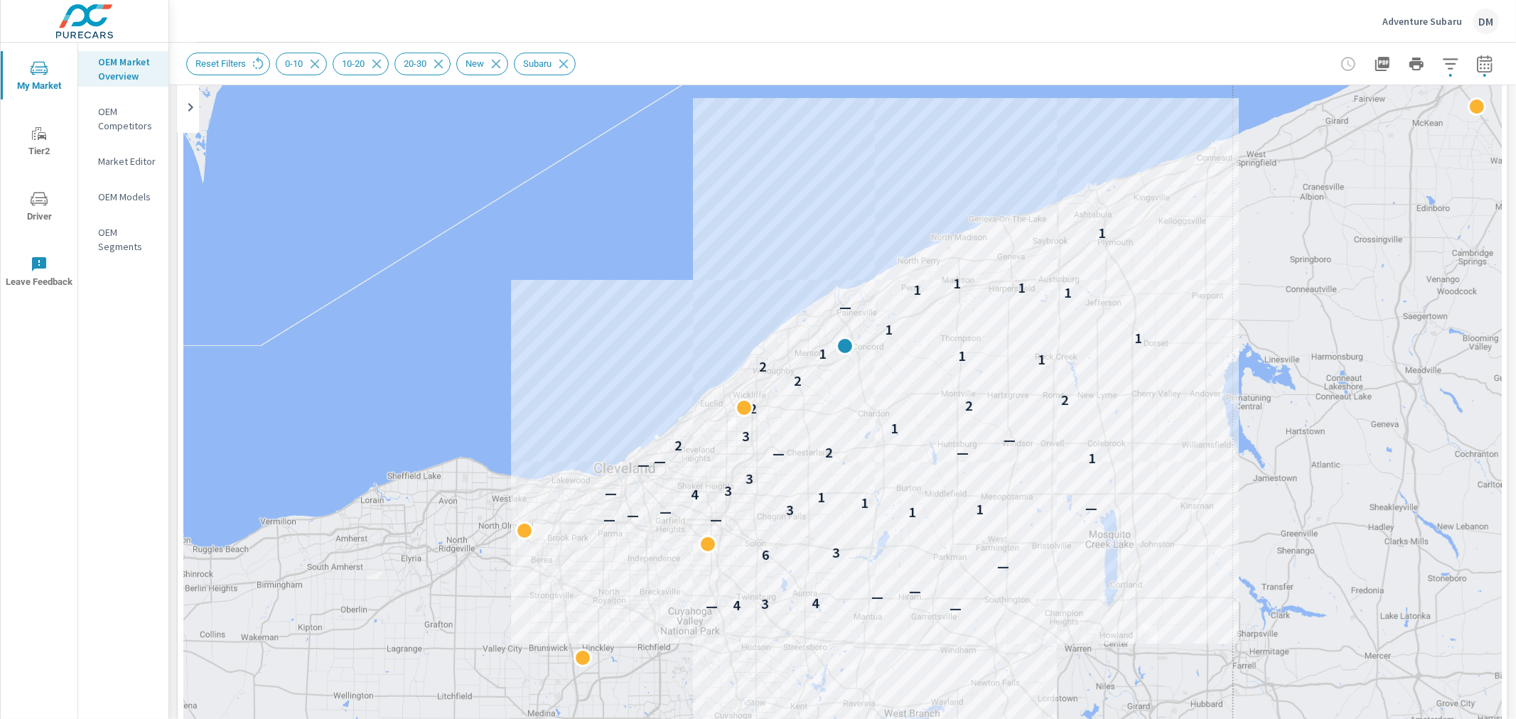
drag, startPoint x: 1280, startPoint y: 449, endPoint x: 1119, endPoint y: 455, distance: 161.4
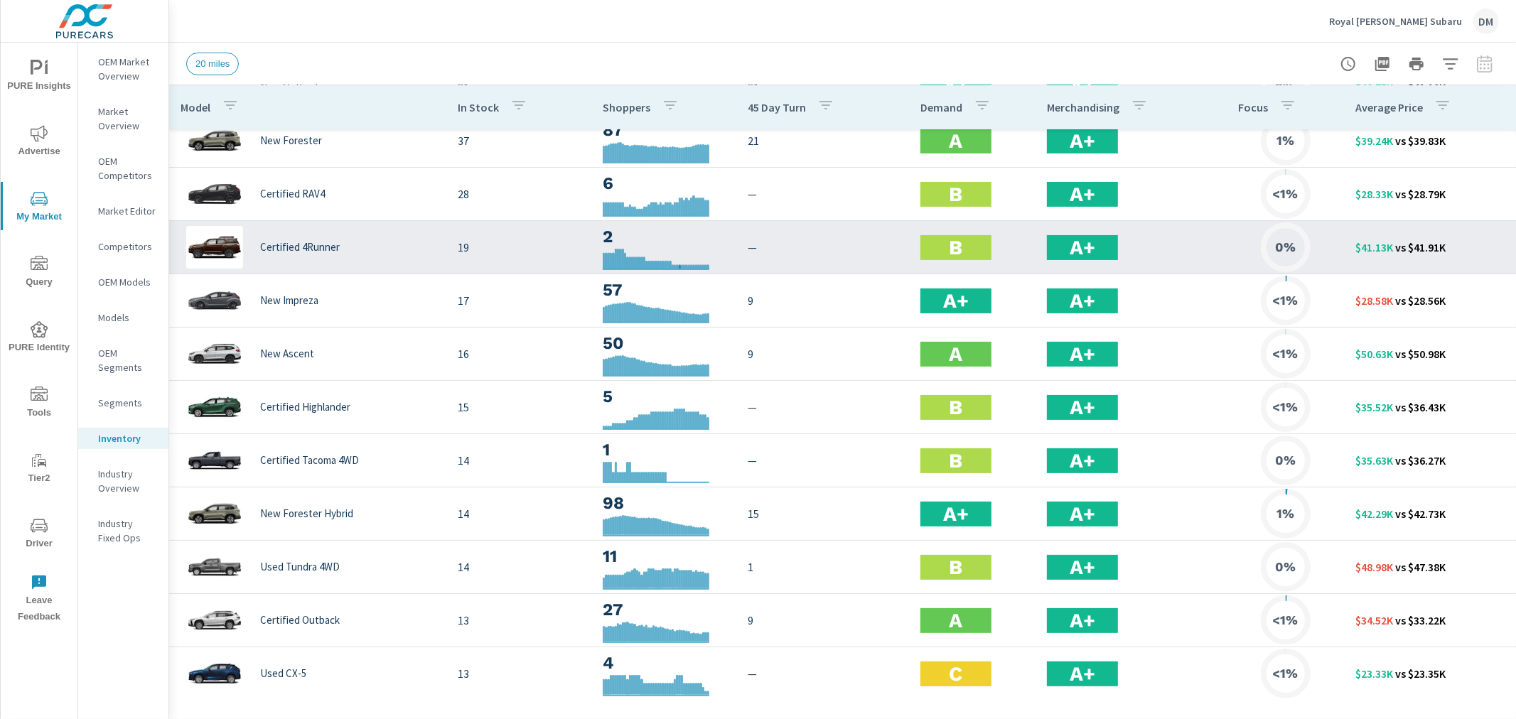
scroll to position [158, 0]
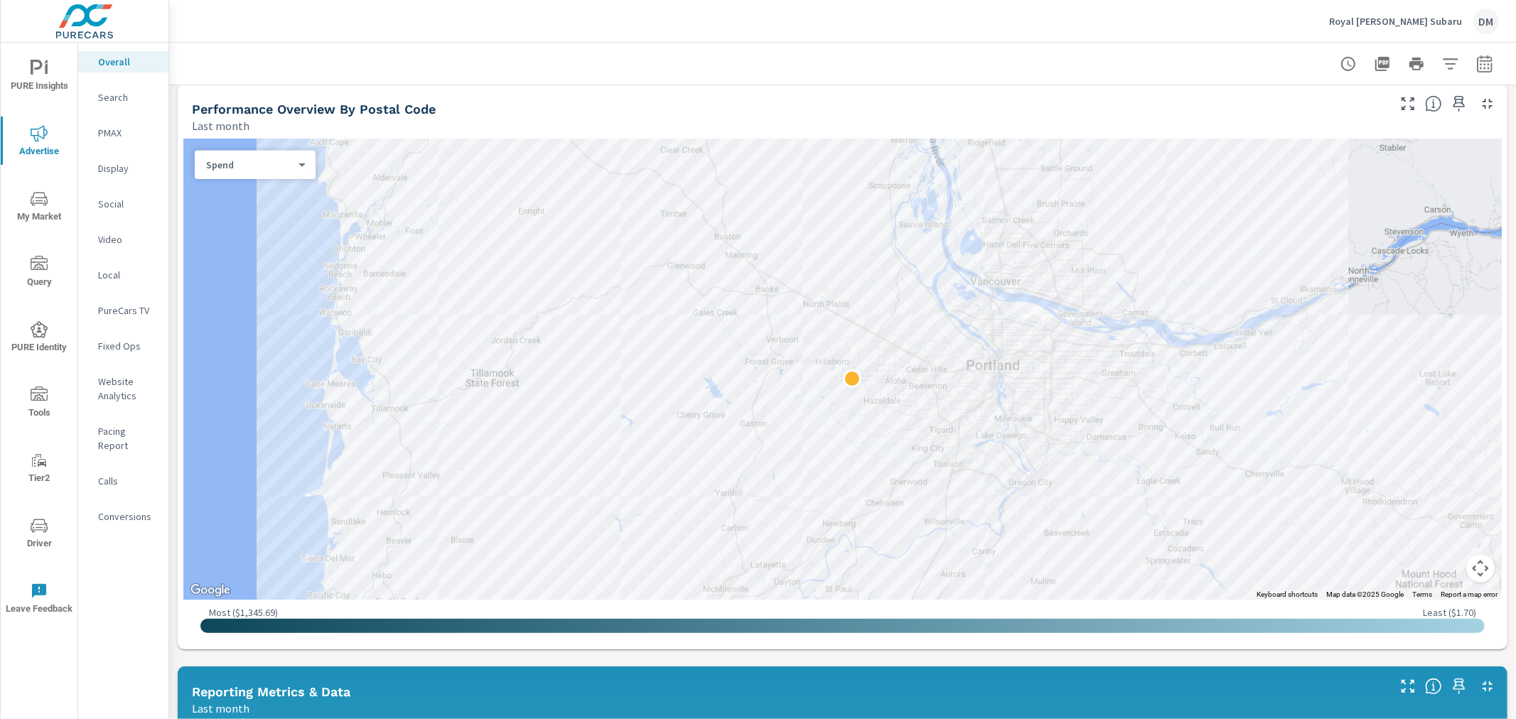
scroll to position [478, 0]
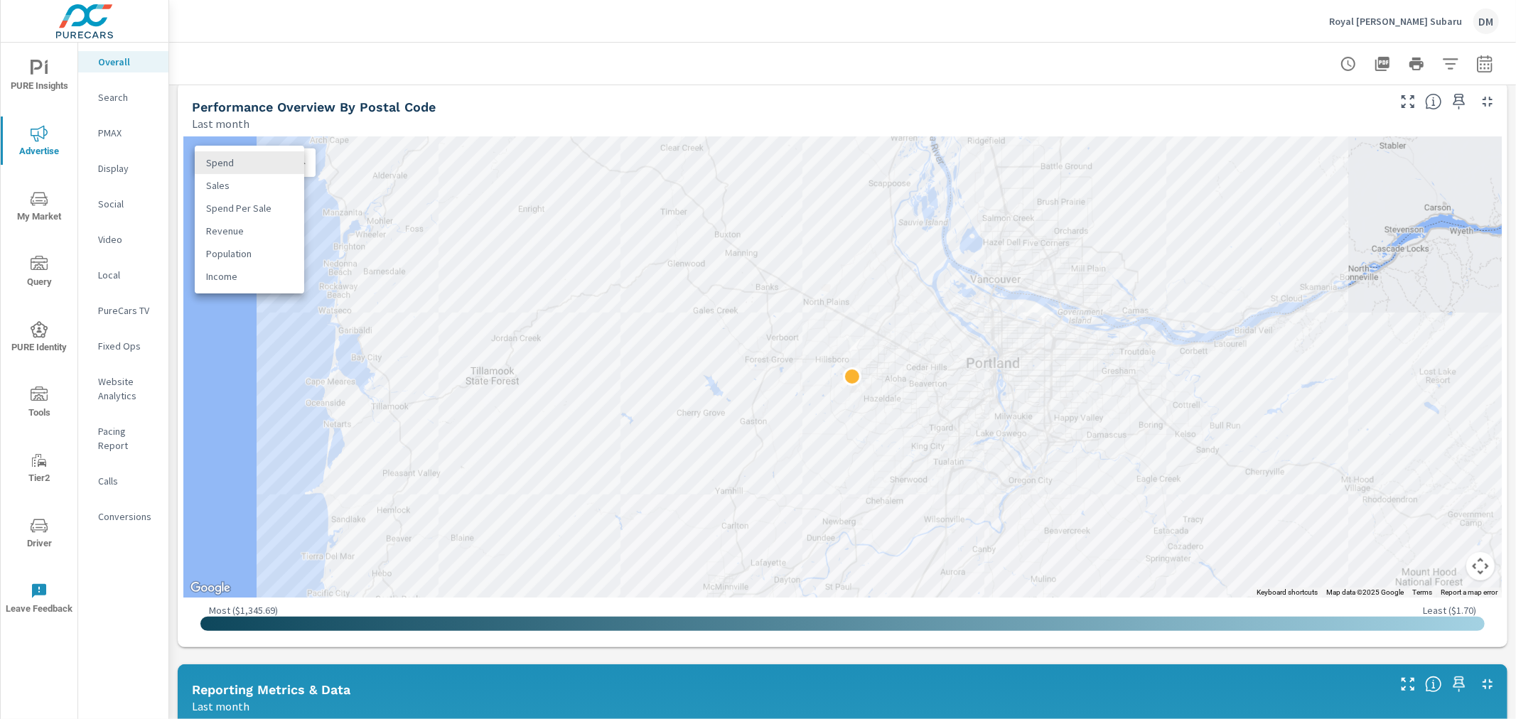
click at [264, 163] on body "PURE Insights Advertise My Market Query PURE Identity Tools Tier2 Driver Leave …" at bounding box center [758, 359] width 1516 height 719
click at [251, 204] on li "Spend Per Sale" at bounding box center [249, 208] width 109 height 23
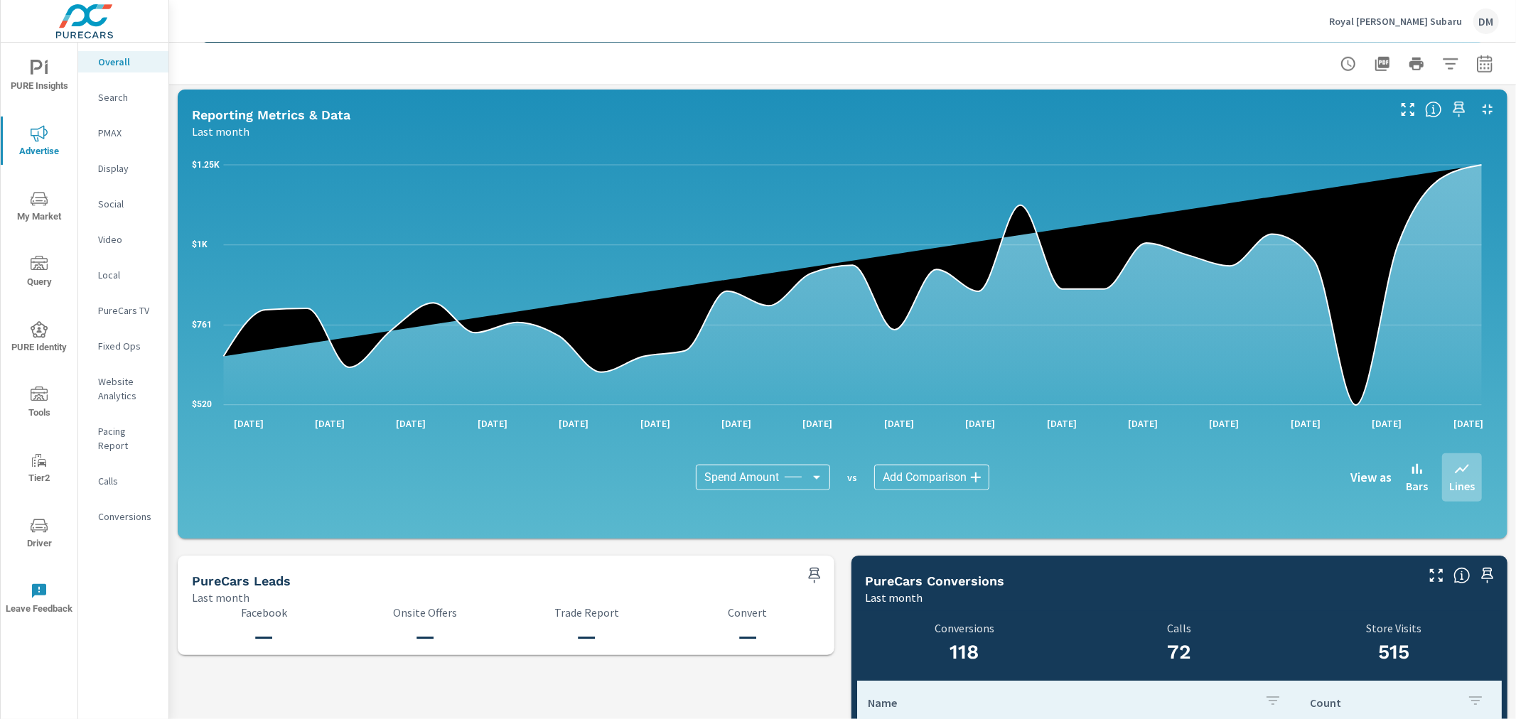
scroll to position [1058, 0]
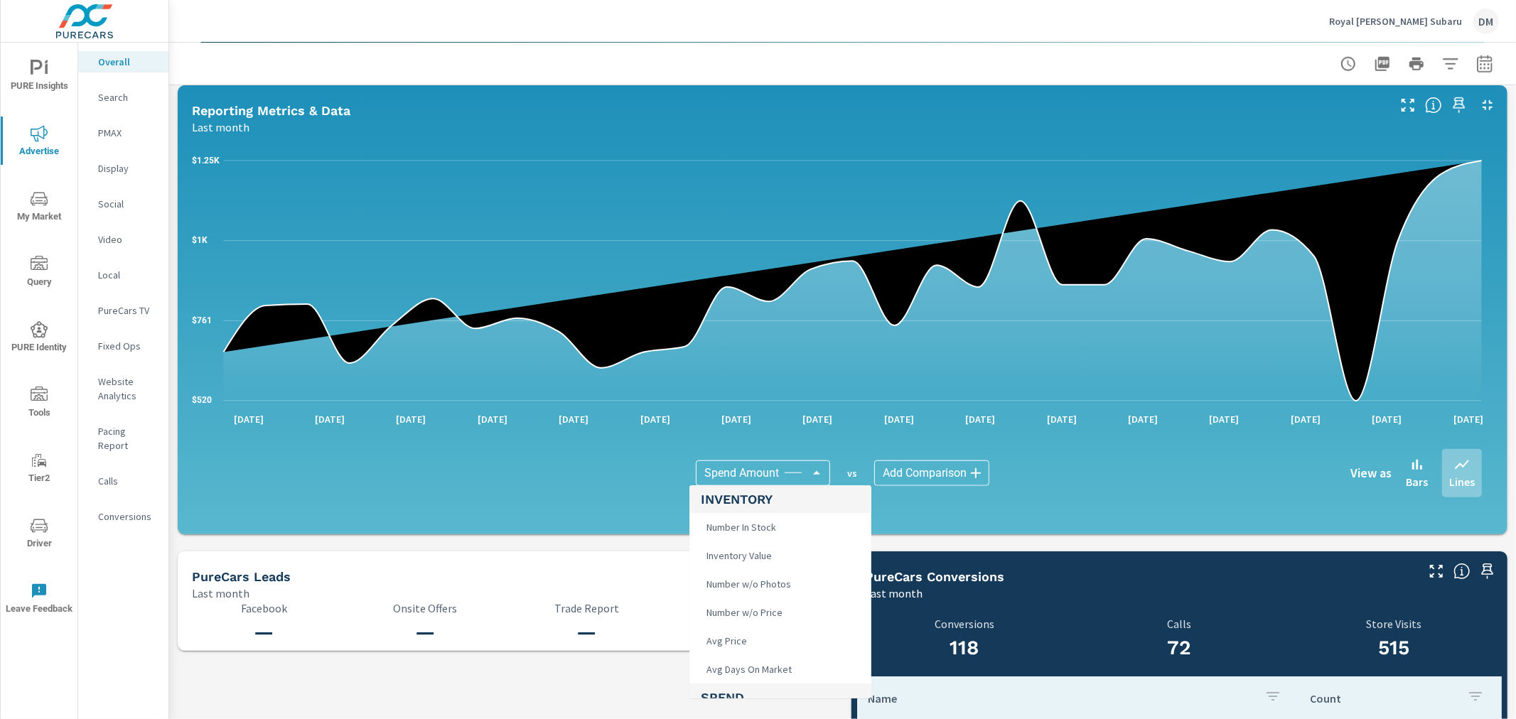
click at [809, 473] on body "PURE Insights Advertise My Market Query PURE Identity Tools Tier2 Driver Leave …" at bounding box center [758, 359] width 1516 height 719
click at [780, 551] on li "Sales Units" at bounding box center [780, 547] width 182 height 28
type input "Sales Units"
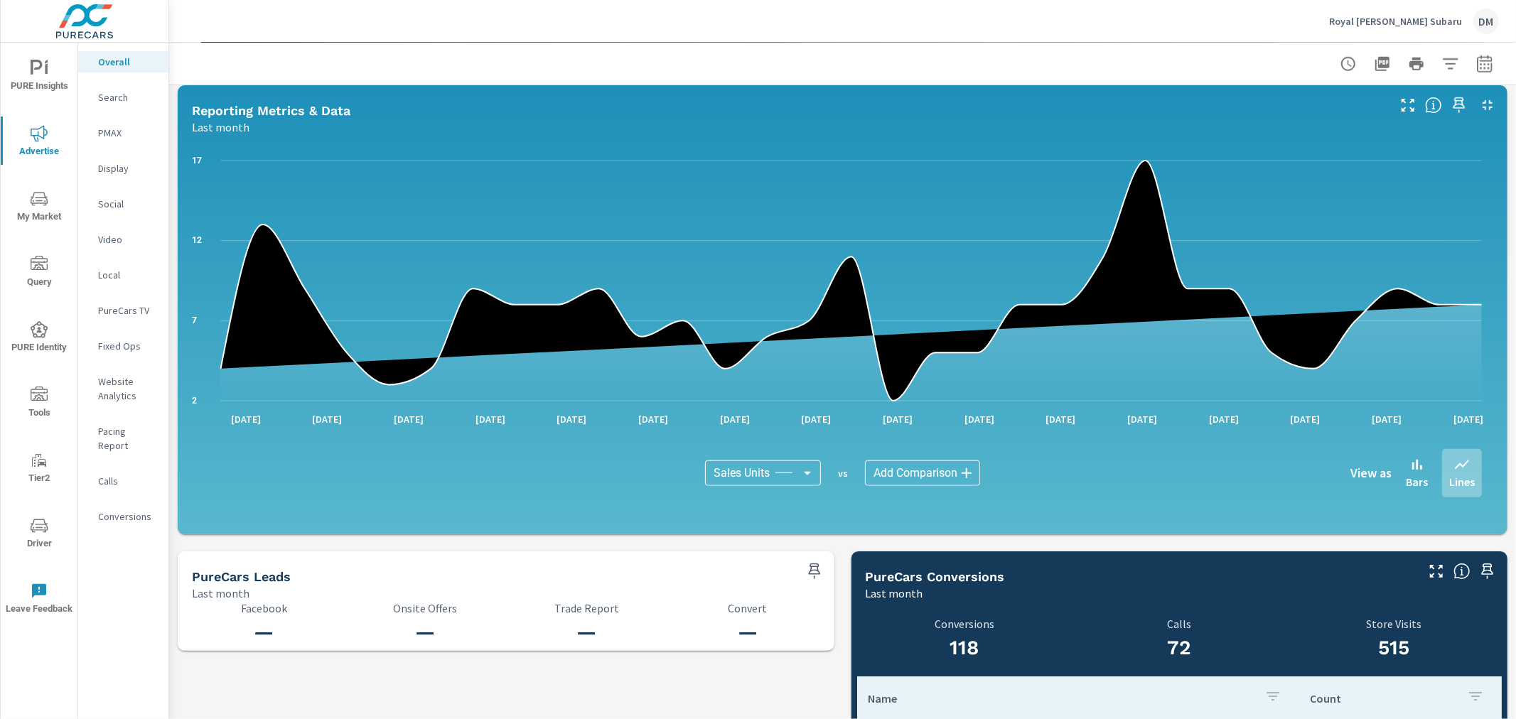
click at [931, 470] on body "PURE Insights Advertise My Market Query PURE Identity Tools Tier2 Driver Leave …" at bounding box center [758, 359] width 1516 height 719
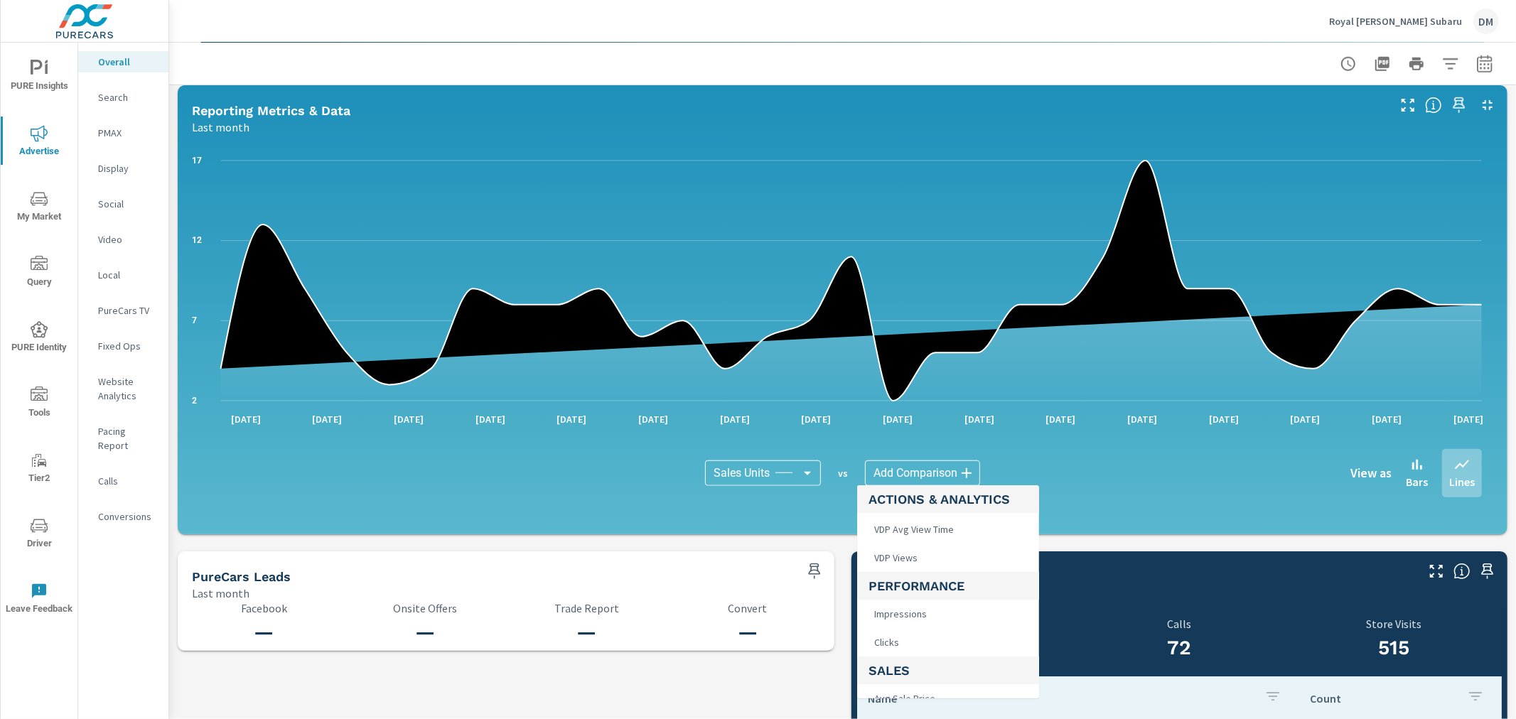
scroll to position [477, 0]
click at [926, 587] on li "VDP Views" at bounding box center [948, 589] width 182 height 28
type input "VDP Views"
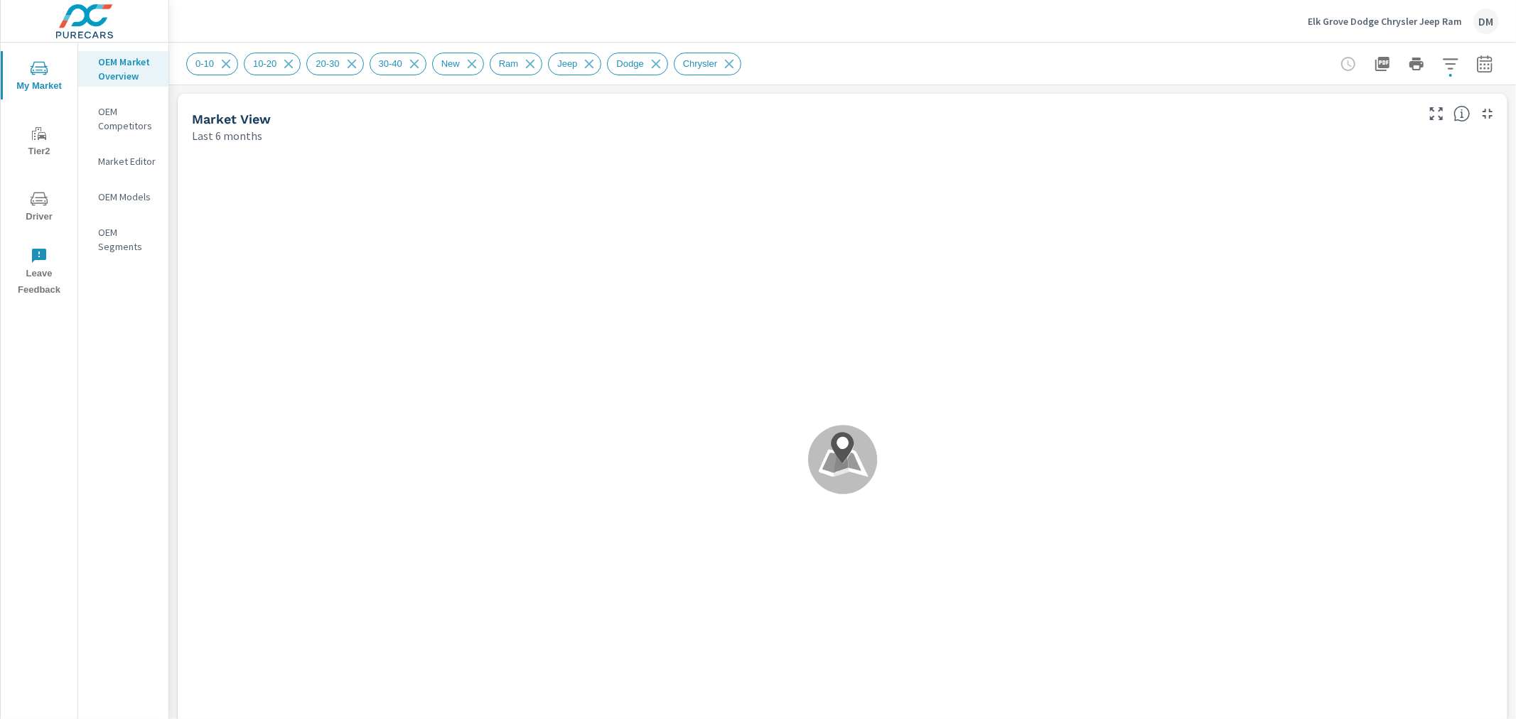
click at [1369, 21] on p "Elk Grove Dodge Chrysler Jeep Ram" at bounding box center [1385, 21] width 154 height 13
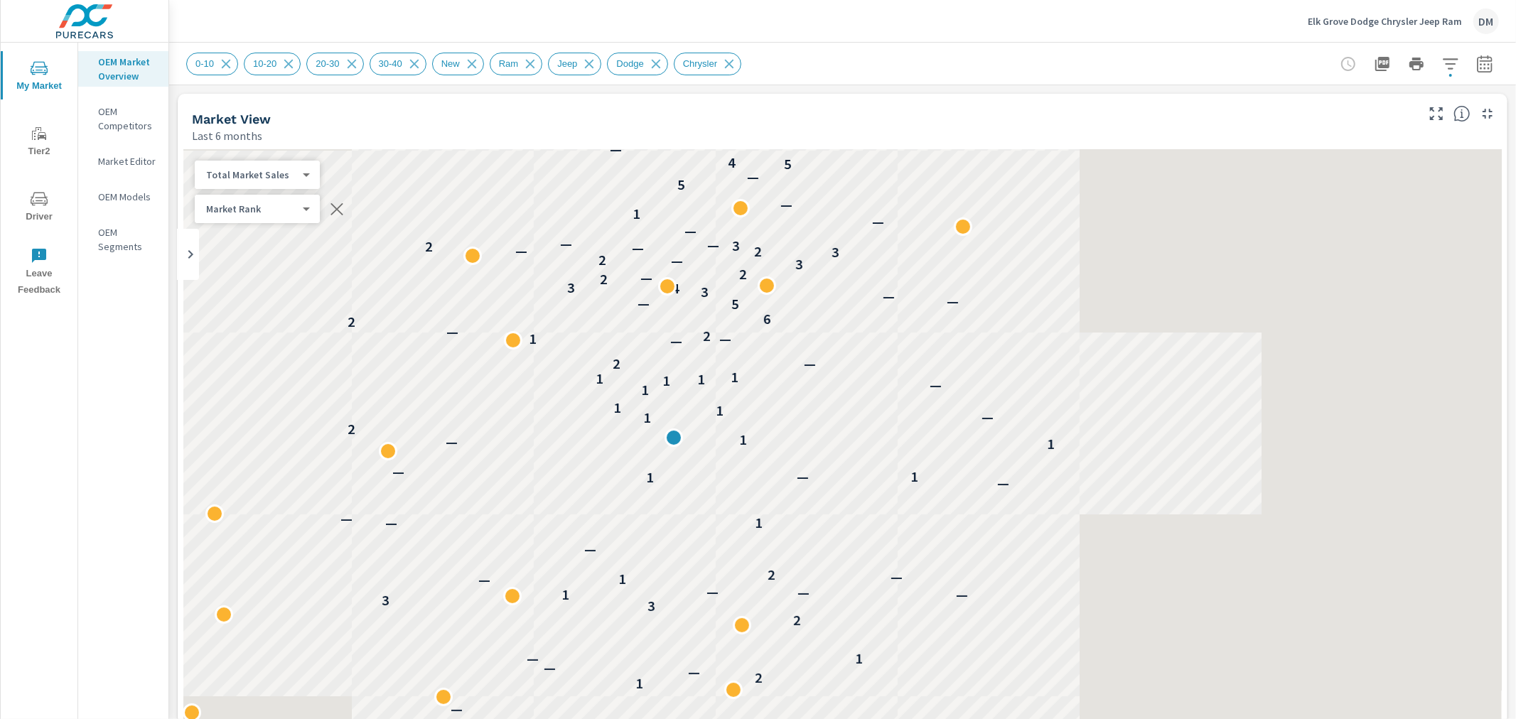
click at [1383, 23] on p "Elk Grove Dodge Chrysler Jeep Ram" at bounding box center [1385, 21] width 154 height 13
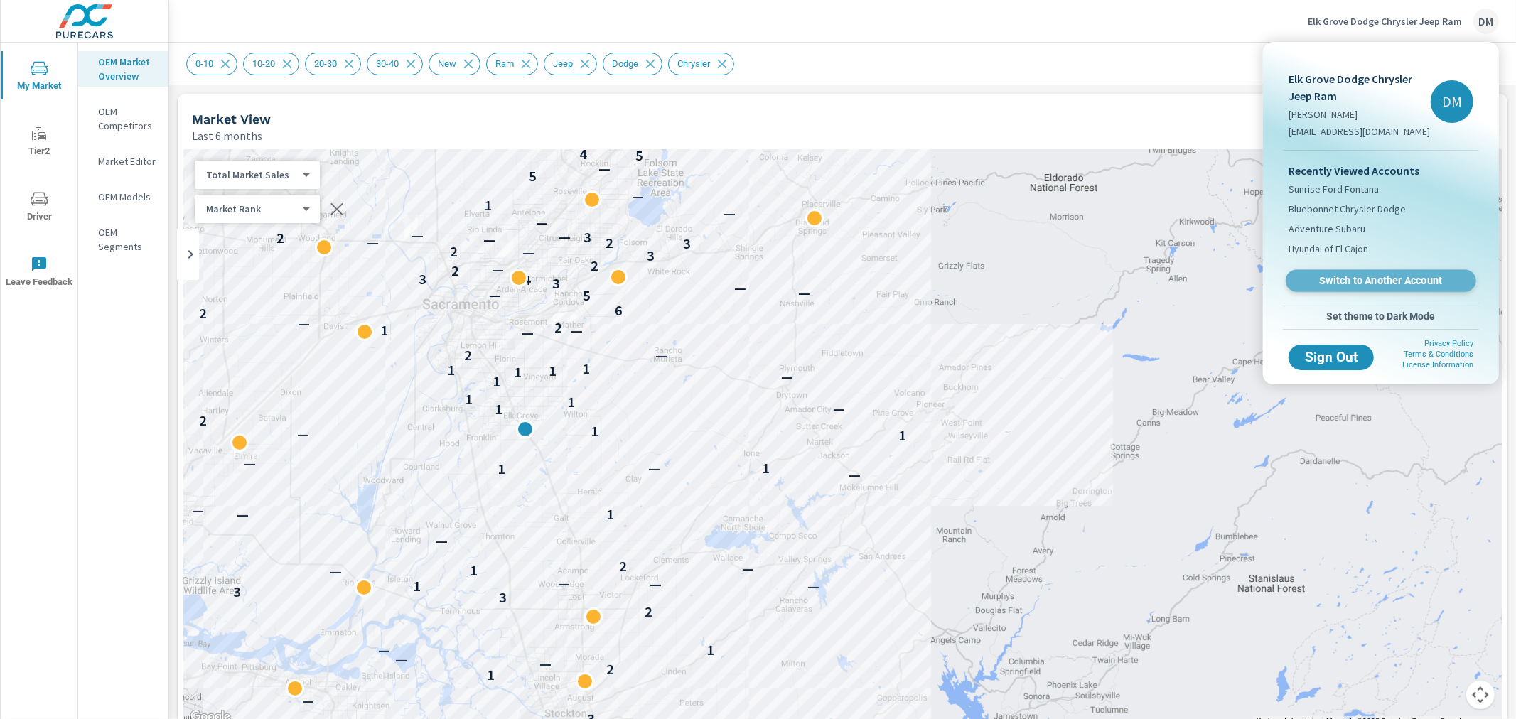
click at [1345, 272] on link "Switch to Another Account" at bounding box center [1381, 281] width 190 height 22
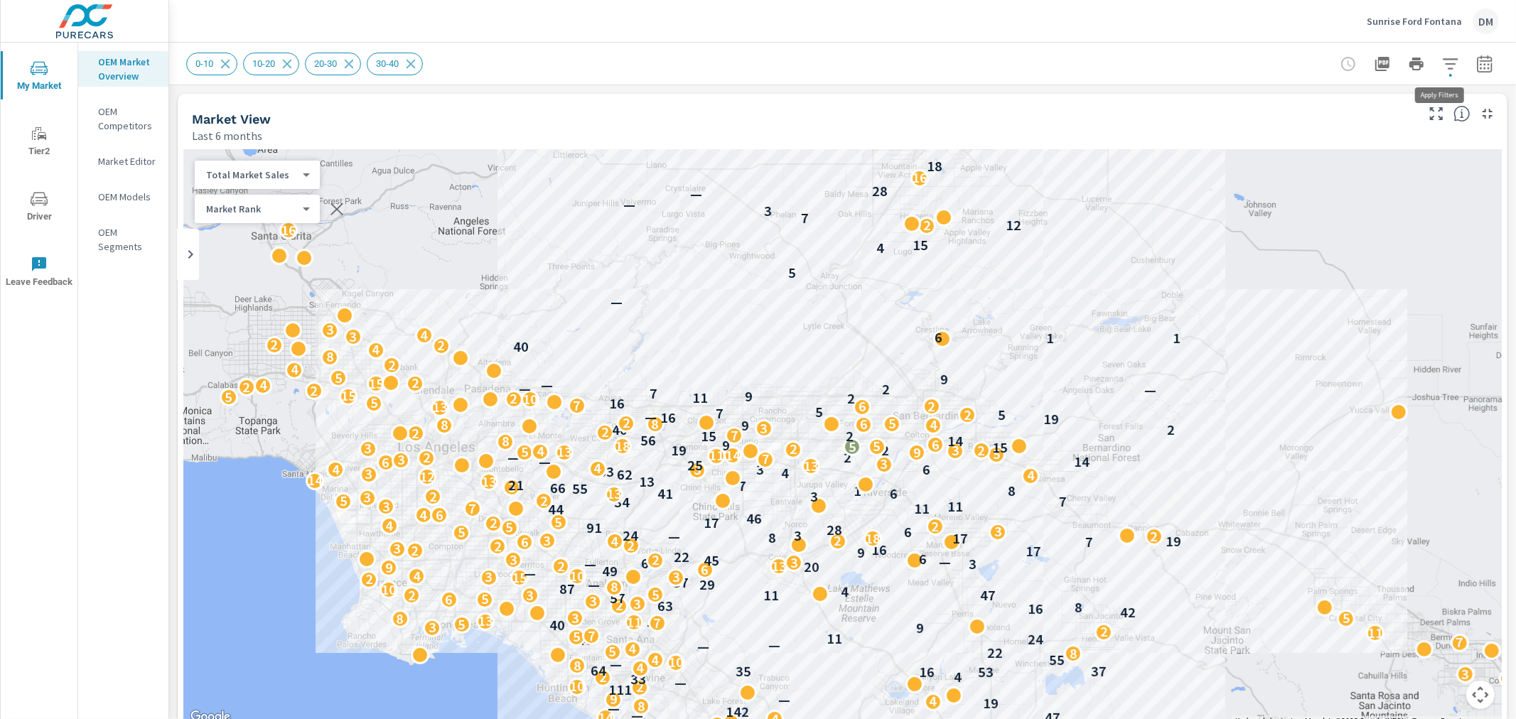
click at [1442, 67] on icon "button" at bounding box center [1450, 63] width 17 height 17
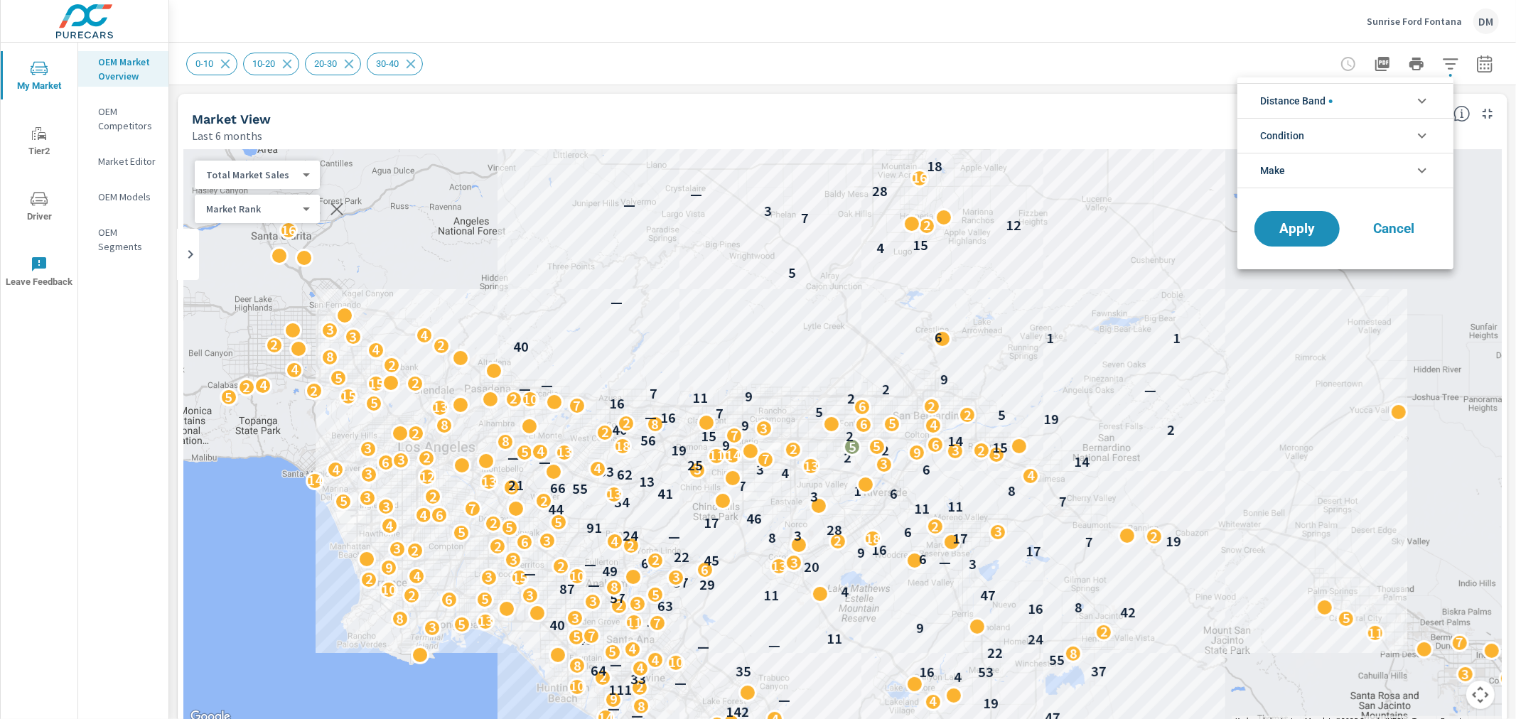
click at [1389, 103] on li "Distance Band" at bounding box center [1345, 100] width 216 height 35
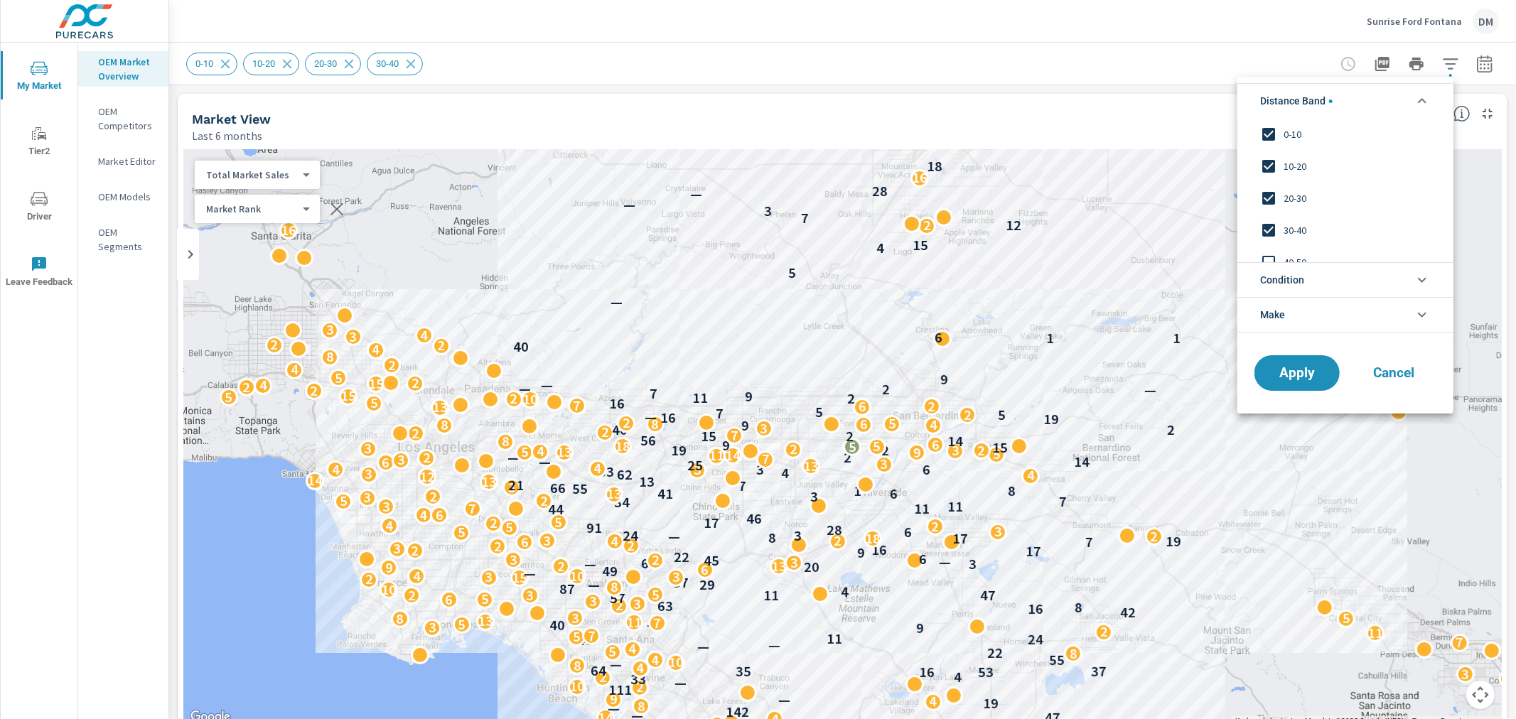
click at [1324, 278] on li "Condition" at bounding box center [1345, 279] width 216 height 35
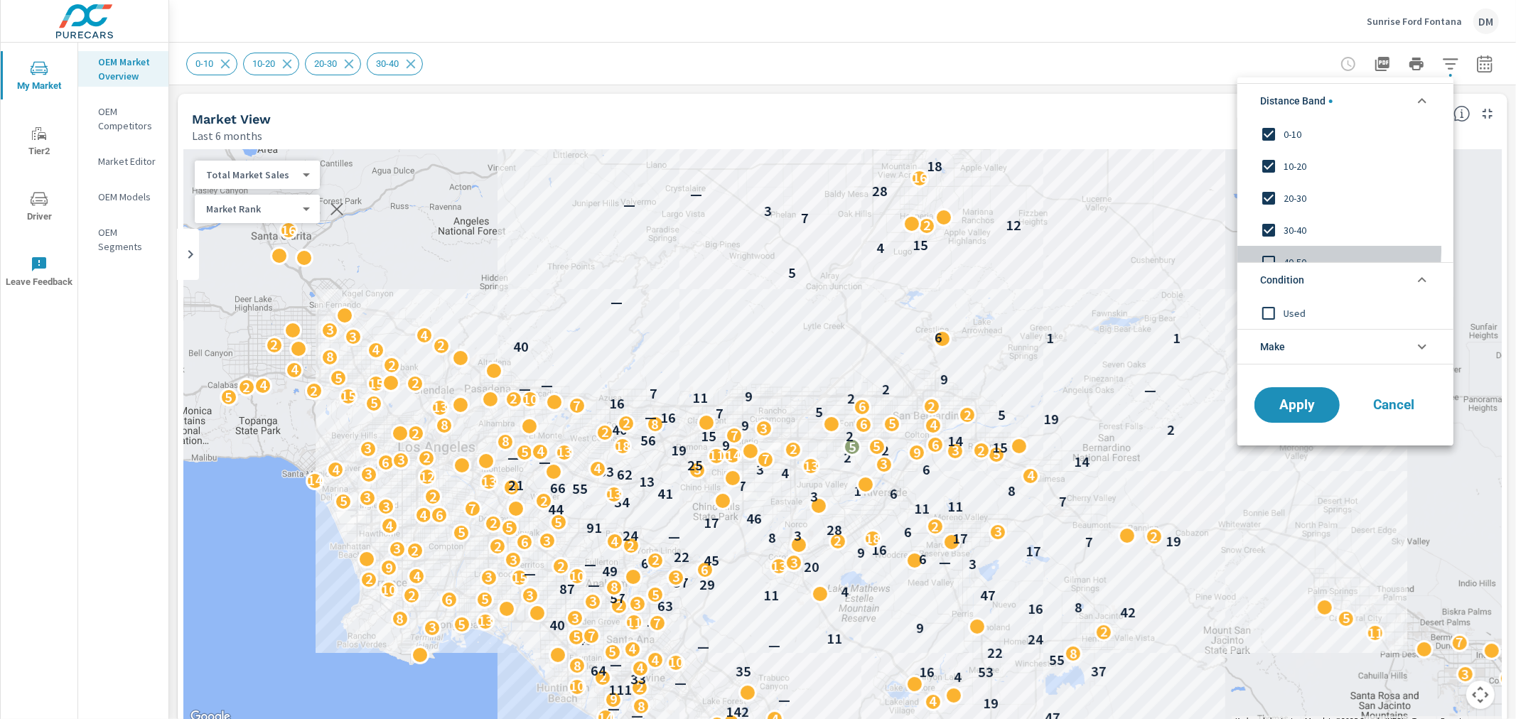
drag, startPoint x: 1265, startPoint y: 251, endPoint x: 1269, endPoint y: 244, distance: 8.3
click at [1267, 251] on input "filter options" at bounding box center [1269, 262] width 30 height 30
click at [1271, 244] on input "filter options" at bounding box center [1269, 247] width 30 height 30
click at [1299, 400] on span "Apply" at bounding box center [1297, 405] width 58 height 14
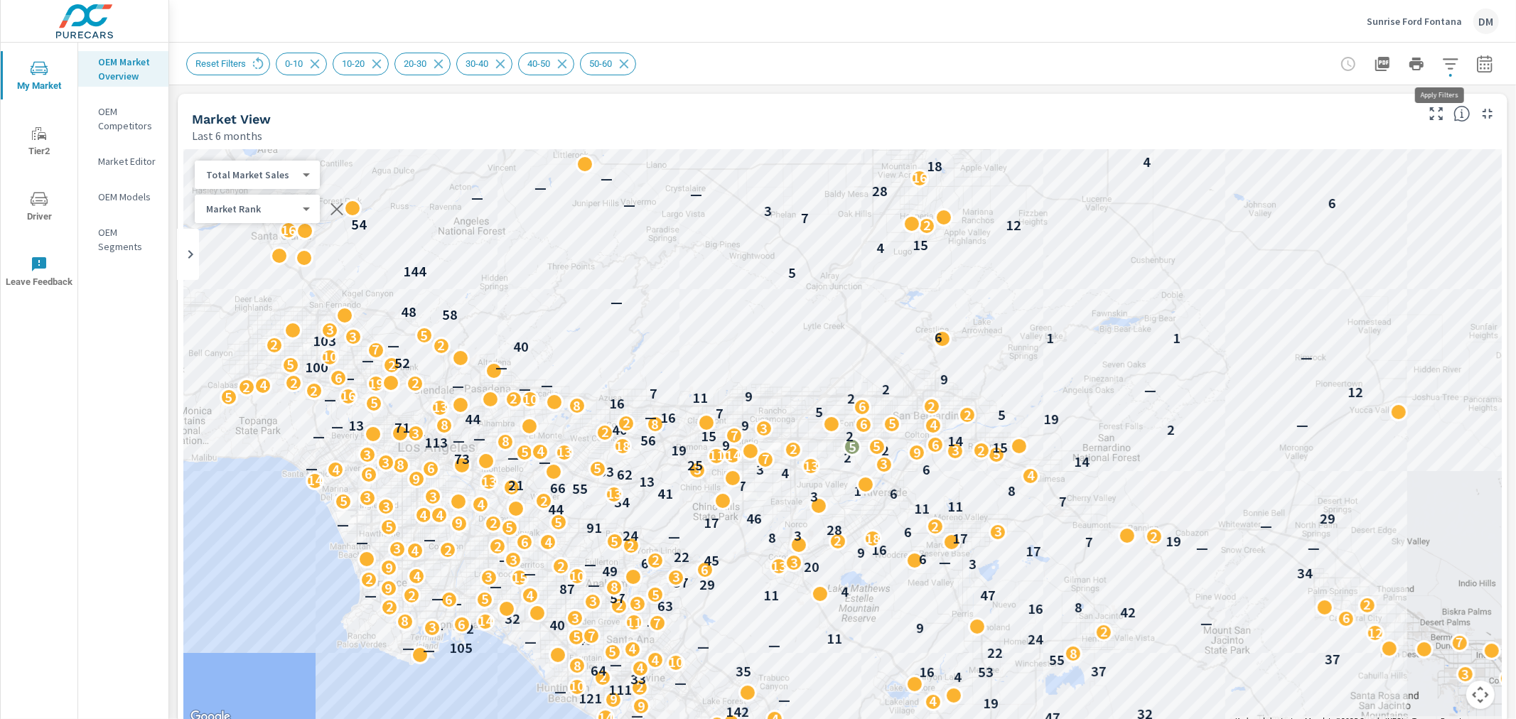
click at [1443, 64] on icon "button" at bounding box center [1450, 63] width 15 height 11
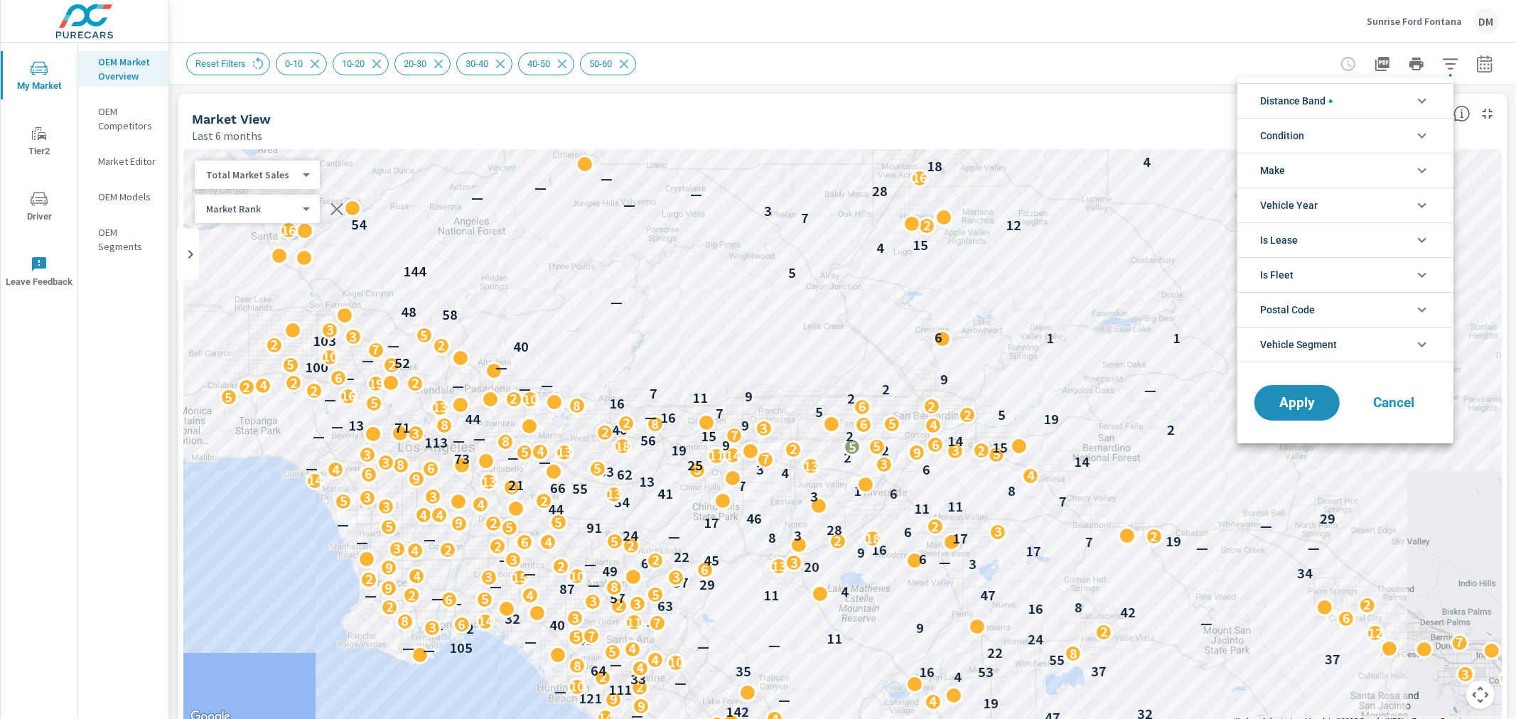
scroll to position [111, 0]
click at [1385, 137] on li "Condition" at bounding box center [1345, 135] width 216 height 35
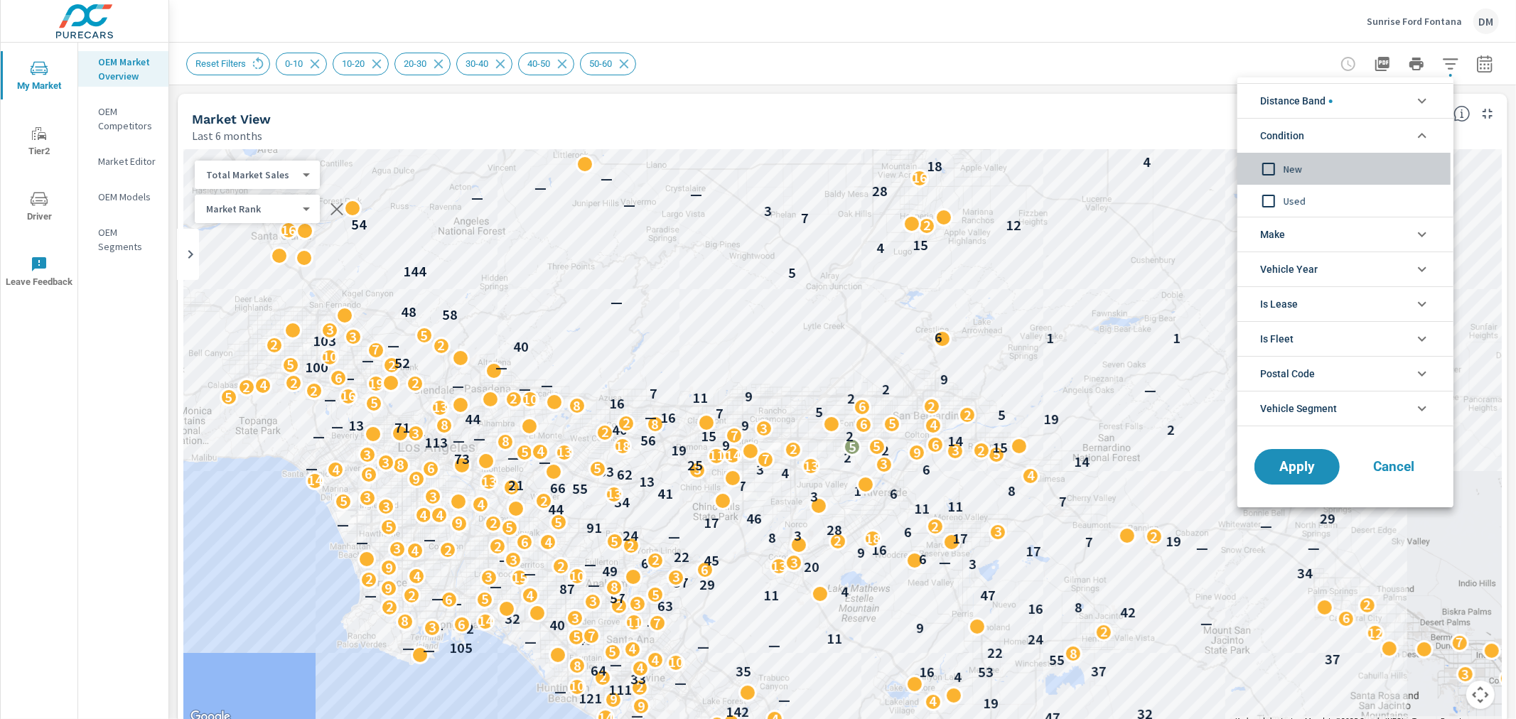
click at [1267, 164] on input "filter options" at bounding box center [1269, 169] width 30 height 30
click at [1291, 230] on li "Make" at bounding box center [1345, 234] width 216 height 35
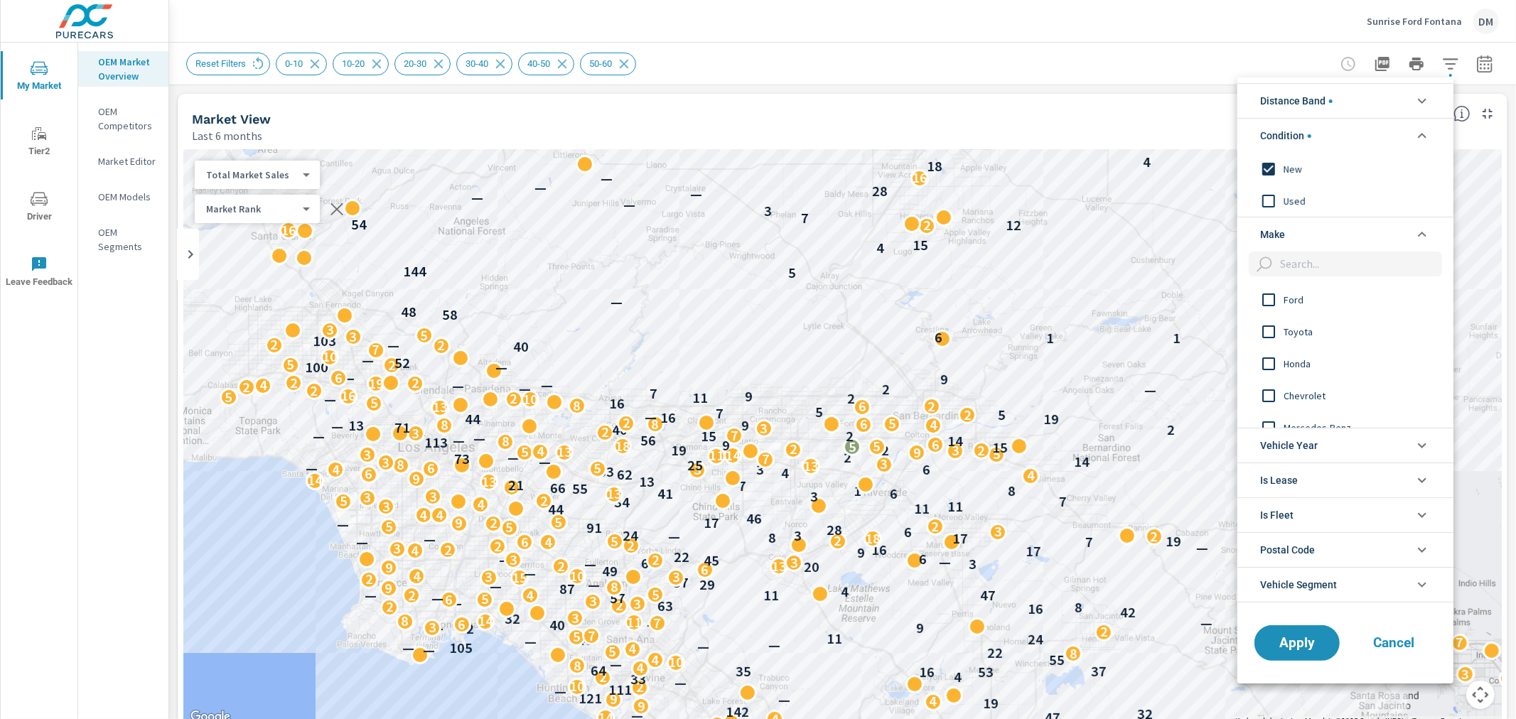
click at [1267, 300] on input "filter options" at bounding box center [1269, 300] width 30 height 30
click at [1297, 649] on span "Apply" at bounding box center [1297, 643] width 58 height 14
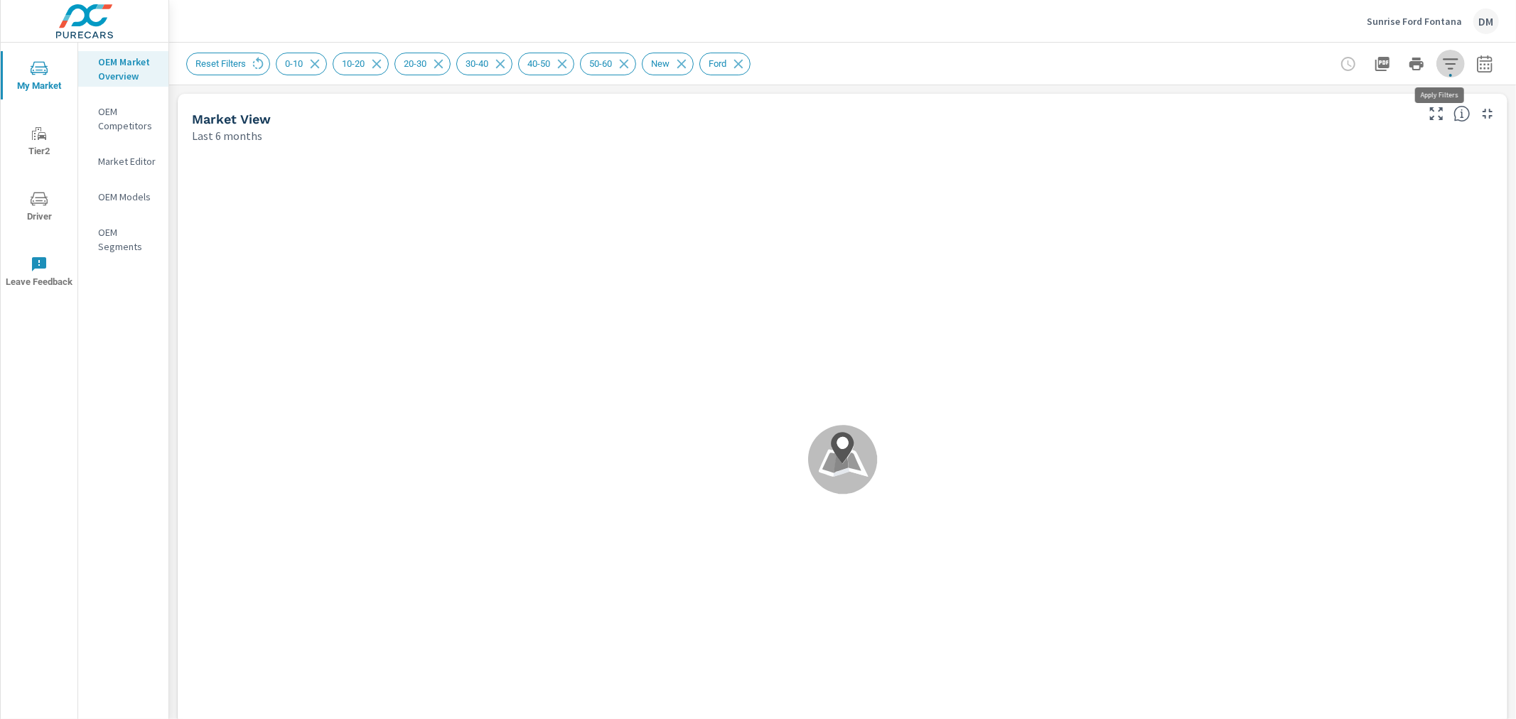
click at [1442, 67] on icon "button" at bounding box center [1450, 63] width 17 height 17
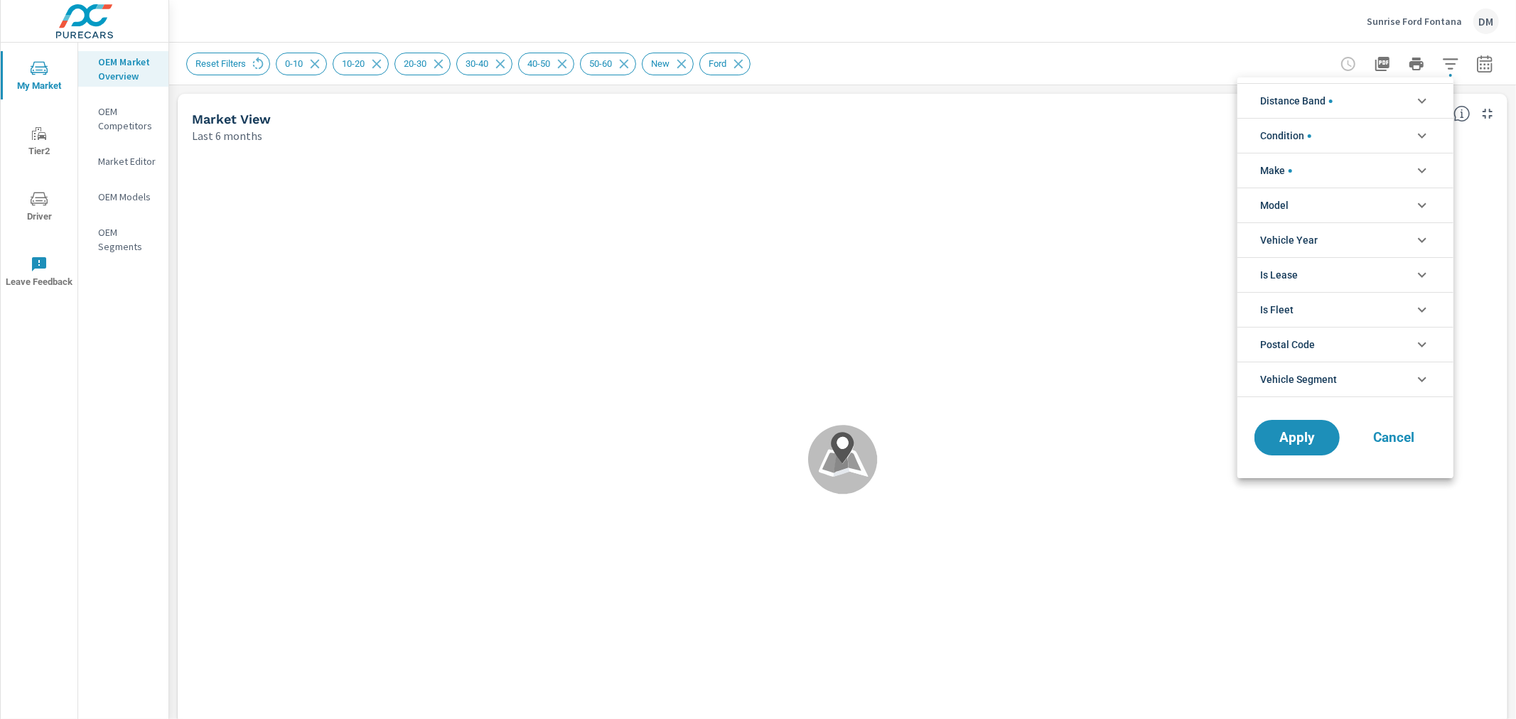
click at [1417, 102] on icon "filter options" at bounding box center [1422, 100] width 17 height 17
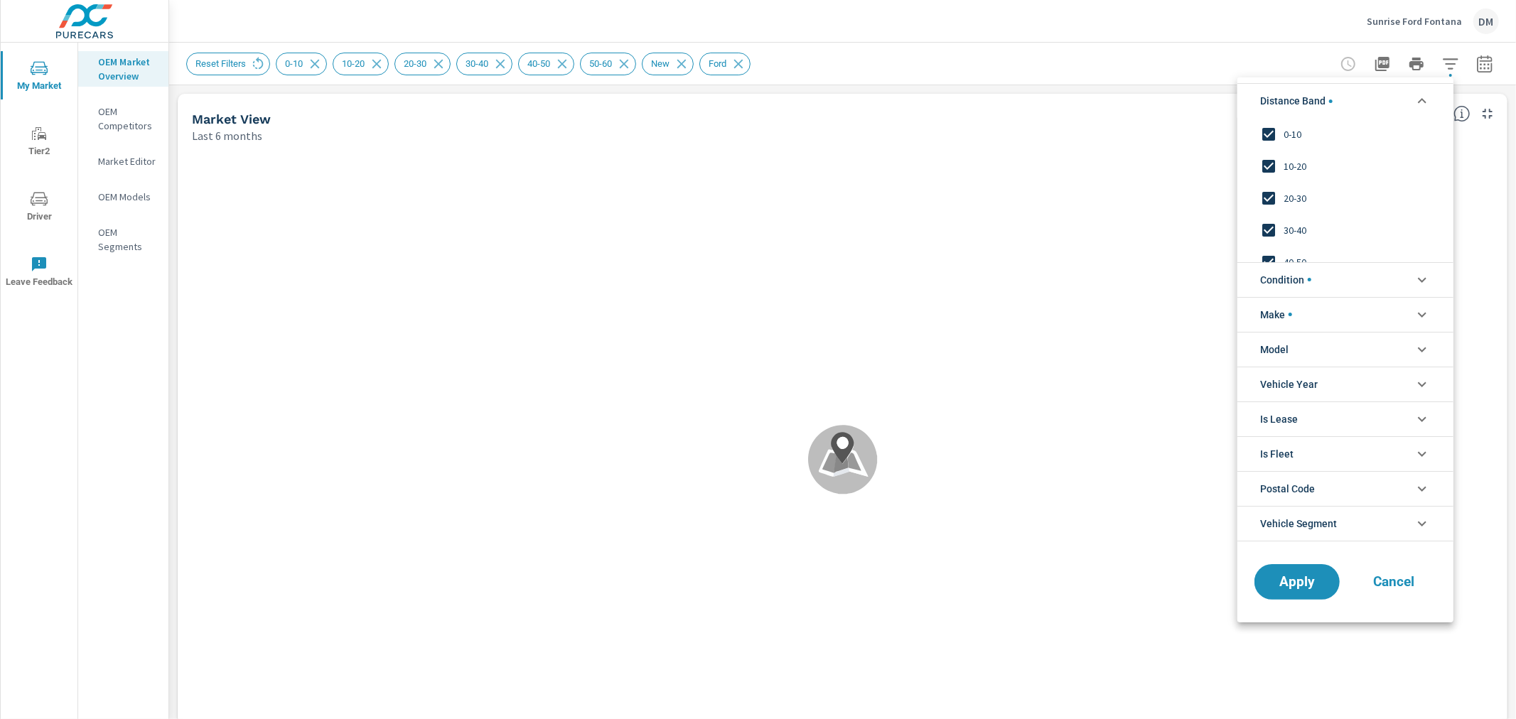
scroll to position [48, 0]
click at [1270, 243] on input "filter options" at bounding box center [1269, 247] width 30 height 30
click at [1272, 214] on input "filter options" at bounding box center [1269, 215] width 30 height 30
click at [1272, 179] on input "filter options" at bounding box center [1269, 183] width 30 height 30
click at [1305, 575] on span "Apply" at bounding box center [1297, 582] width 58 height 14
